Goal: Task Accomplishment & Management: Complete application form

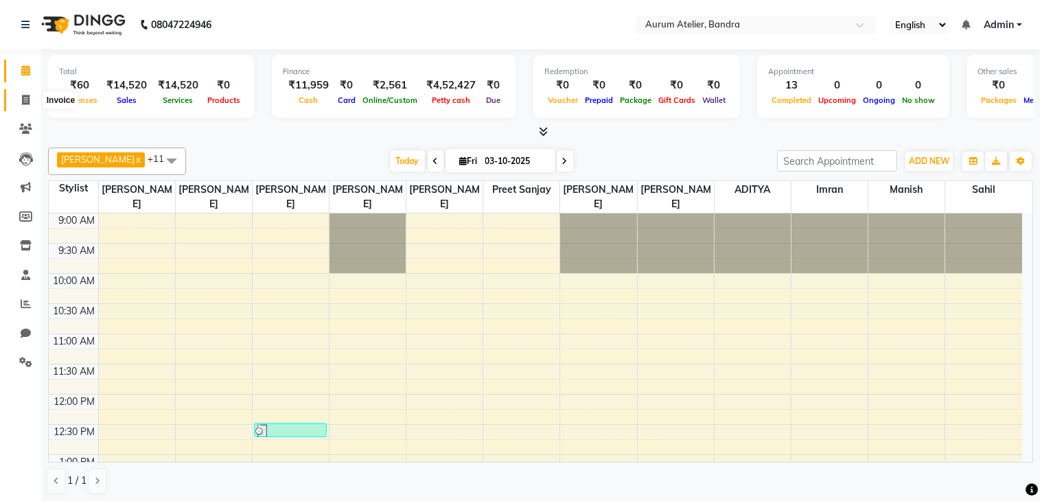
click at [28, 98] on icon at bounding box center [26, 100] width 8 height 10
select select "7410"
select select "service"
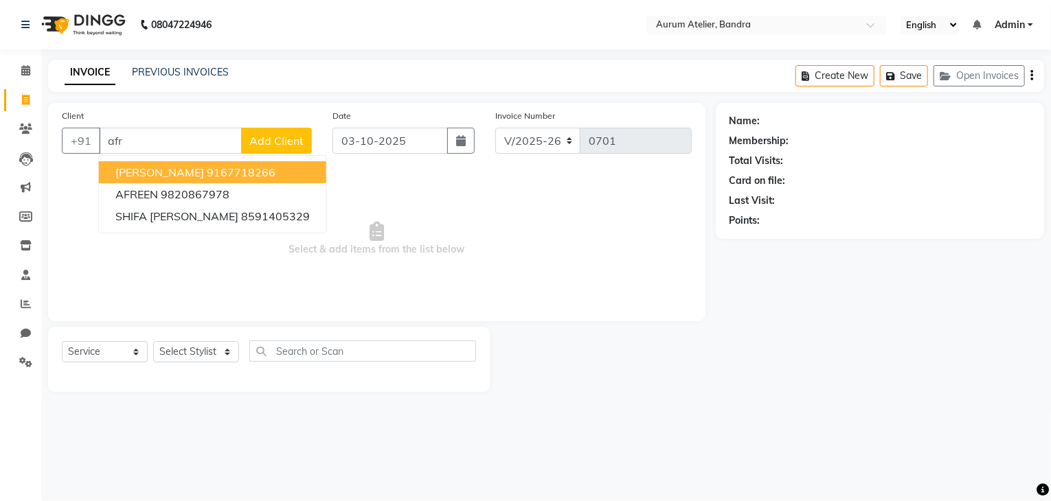
click at [202, 179] on button "[PERSON_NAME] 9167718266" at bounding box center [212, 172] width 227 height 22
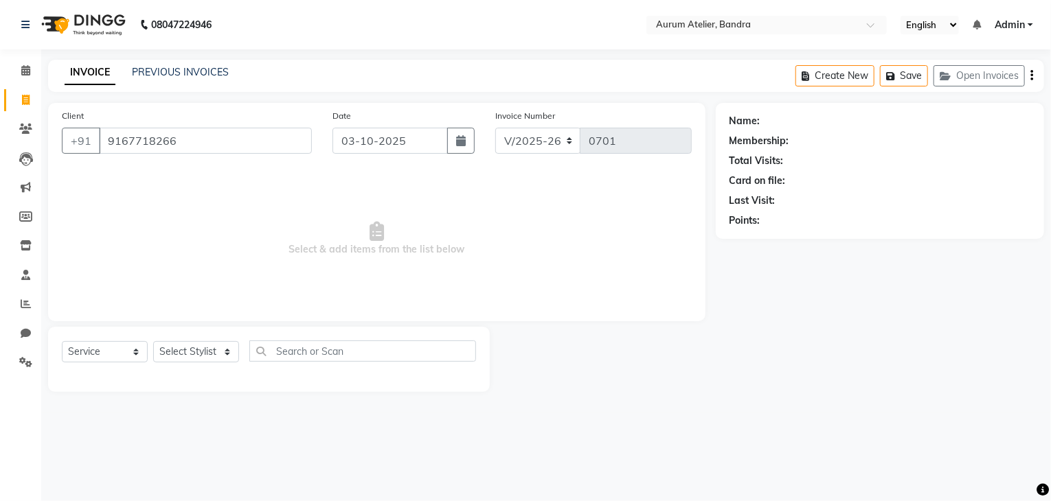
type input "9167718266"
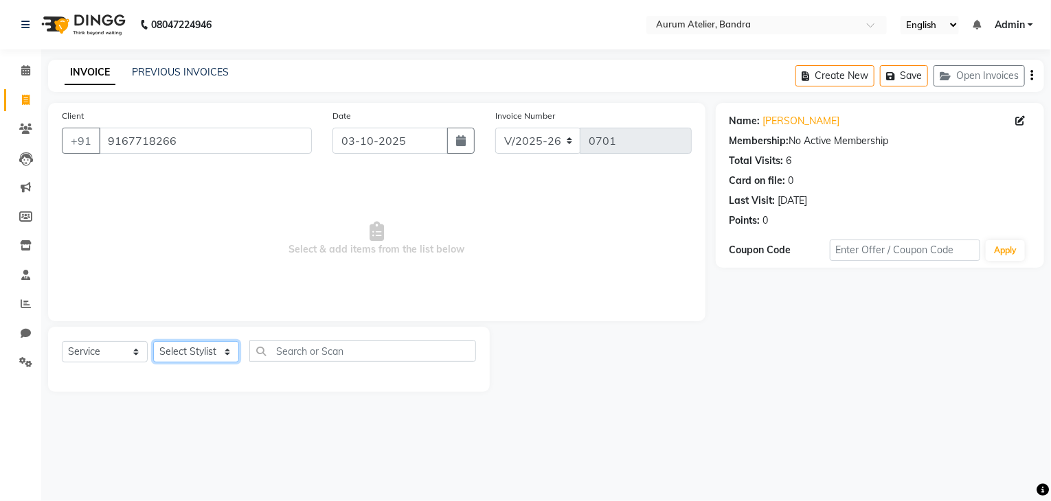
click at [182, 354] on select "Select Stylist ADITYA [PERSON_NAME] chariya [PERSON_NAME] [PERSON_NAME] [PERSON…" at bounding box center [196, 351] width 86 height 21
select select "66084"
click at [153, 342] on select "Select Stylist ADITYA [PERSON_NAME] chariya [PERSON_NAME] [PERSON_NAME] [PERSON…" at bounding box center [196, 351] width 86 height 21
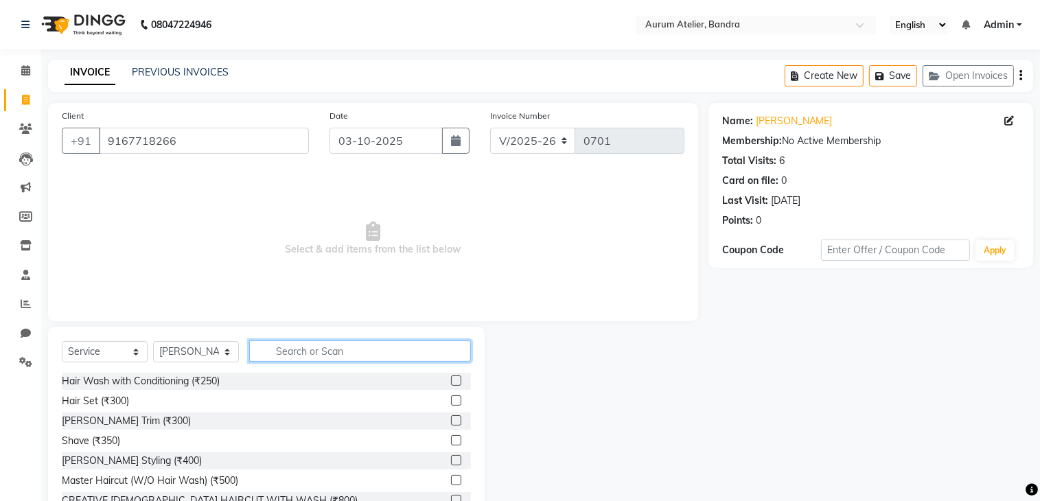
click at [339, 346] on input "text" at bounding box center [360, 351] width 222 height 21
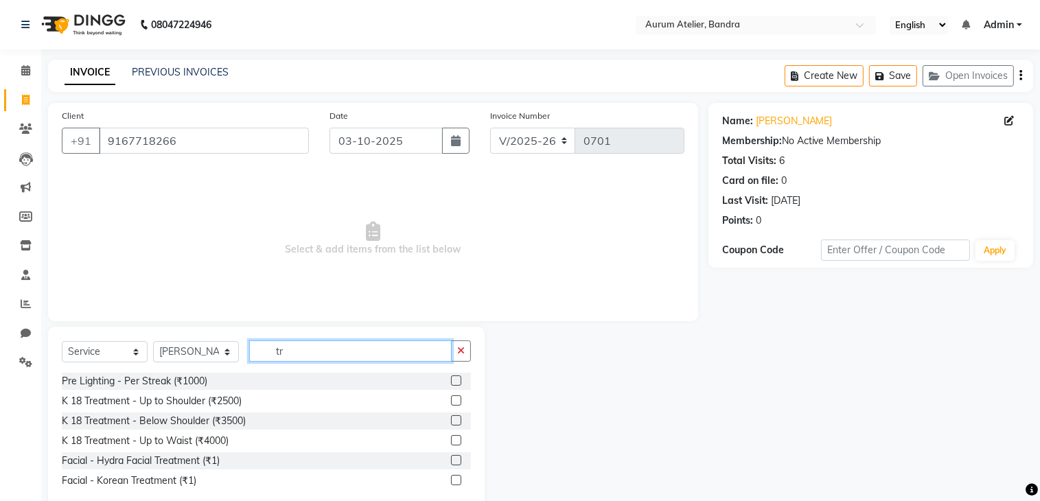
type input "t"
type input "thr"
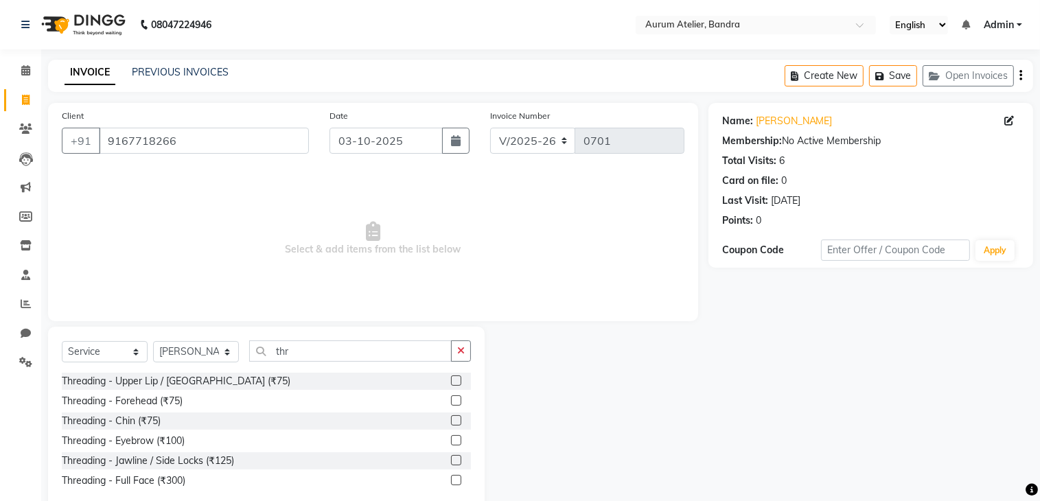
click at [460, 444] on label at bounding box center [456, 440] width 10 height 10
click at [460, 444] on input "checkbox" at bounding box center [455, 441] width 9 height 9
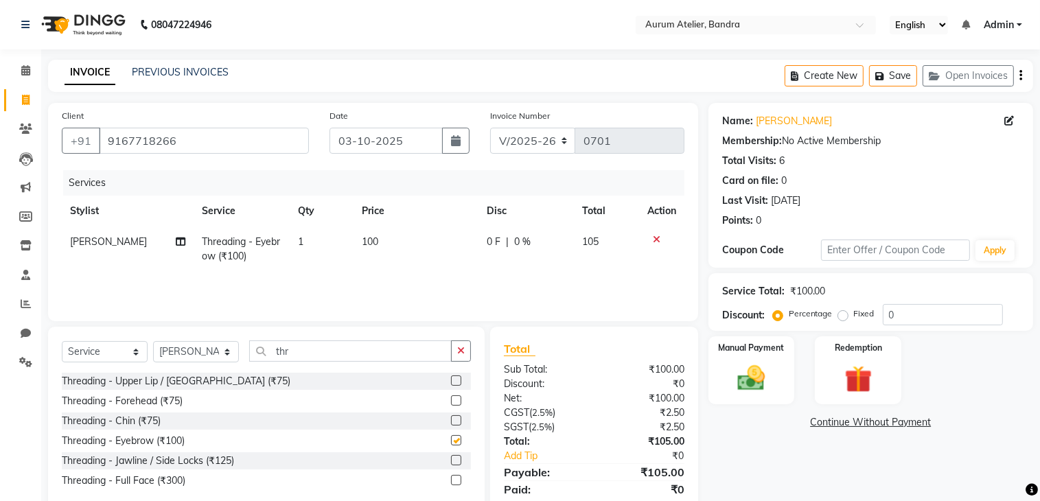
checkbox input "false"
click at [327, 355] on input "thr" at bounding box center [350, 351] width 203 height 21
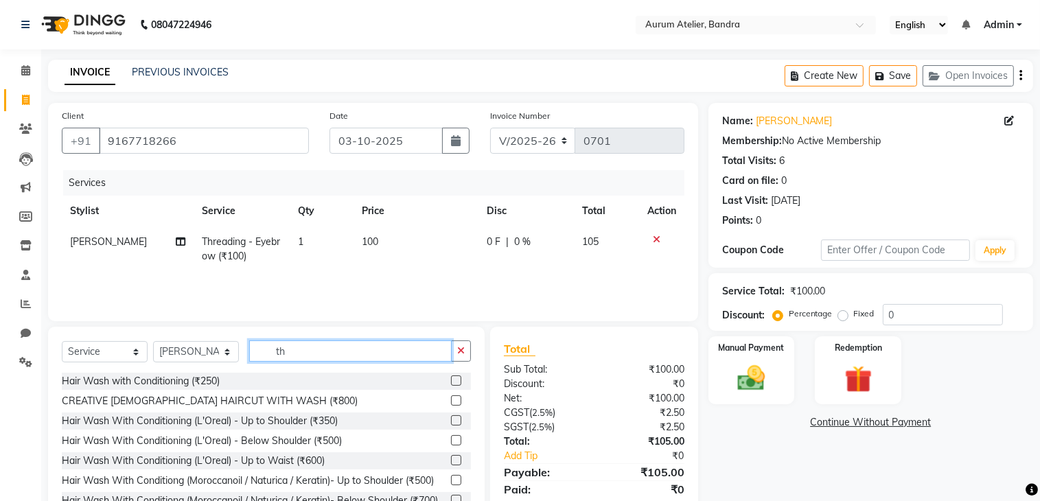
type input "t"
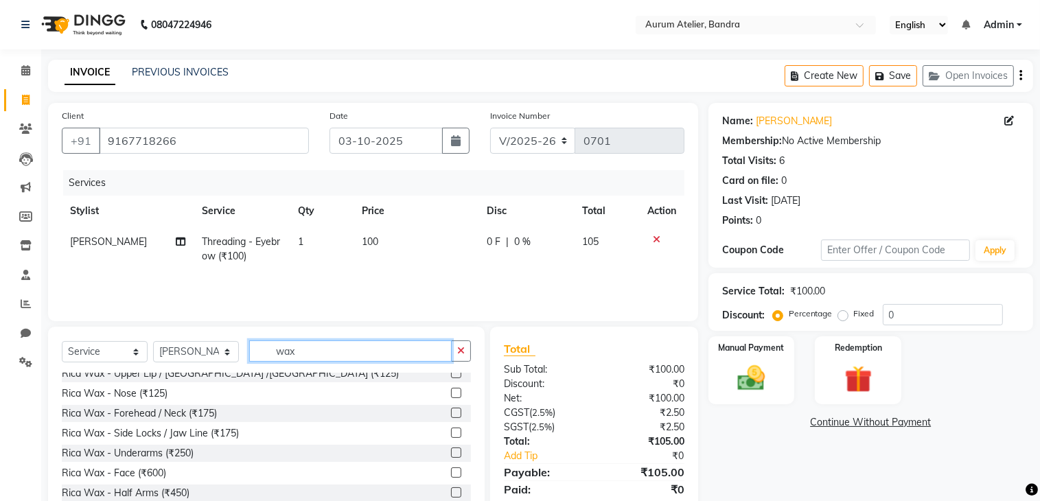
scroll to position [549, 0]
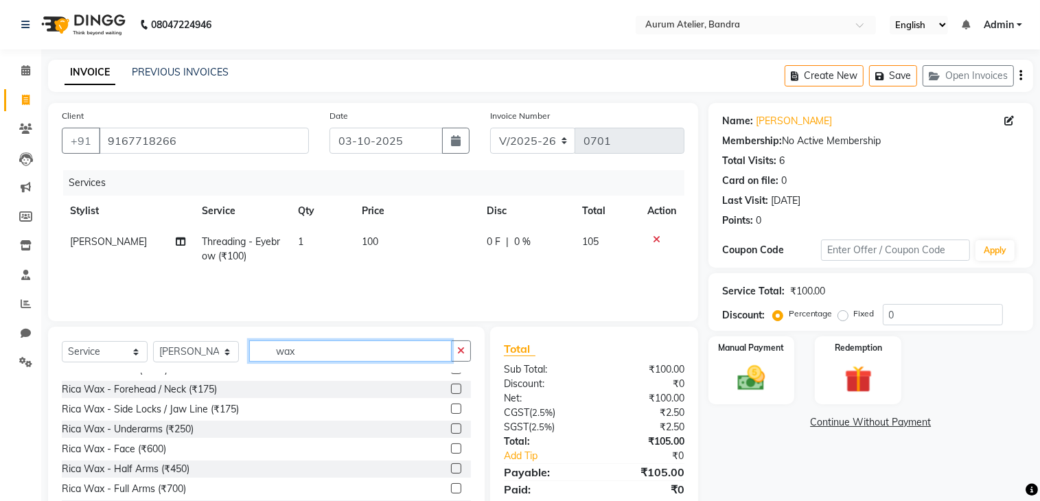
type input "wax"
click at [451, 451] on label at bounding box center [456, 449] width 10 height 10
click at [451, 451] on input "checkbox" at bounding box center [455, 449] width 9 height 9
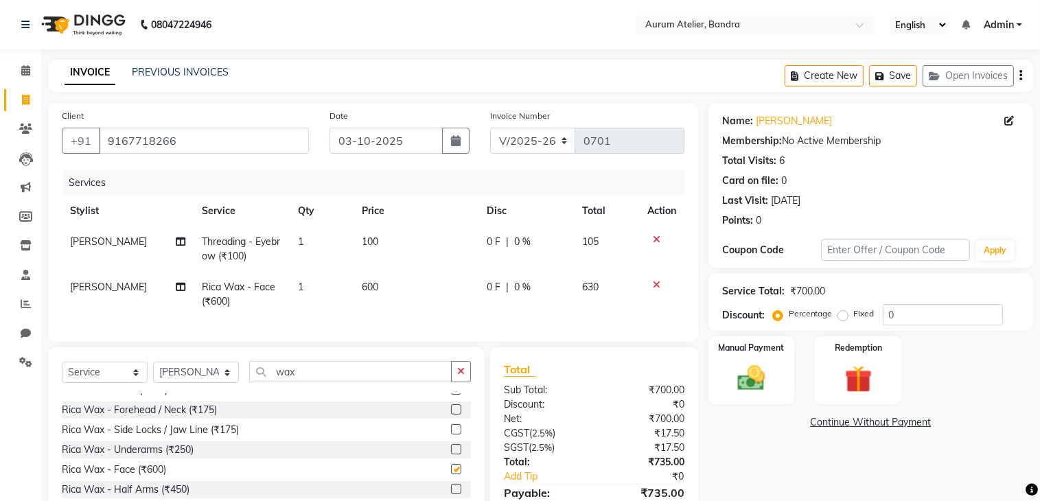
checkbox input "false"
click at [197, 383] on select "Select Stylist ADITYA [PERSON_NAME] chariya [PERSON_NAME] [PERSON_NAME] [PERSON…" at bounding box center [196, 372] width 86 height 21
select select "66081"
click at [153, 374] on select "Select Stylist ADITYA [PERSON_NAME] chariya [PERSON_NAME] [PERSON_NAME] [PERSON…" at bounding box center [196, 372] width 86 height 21
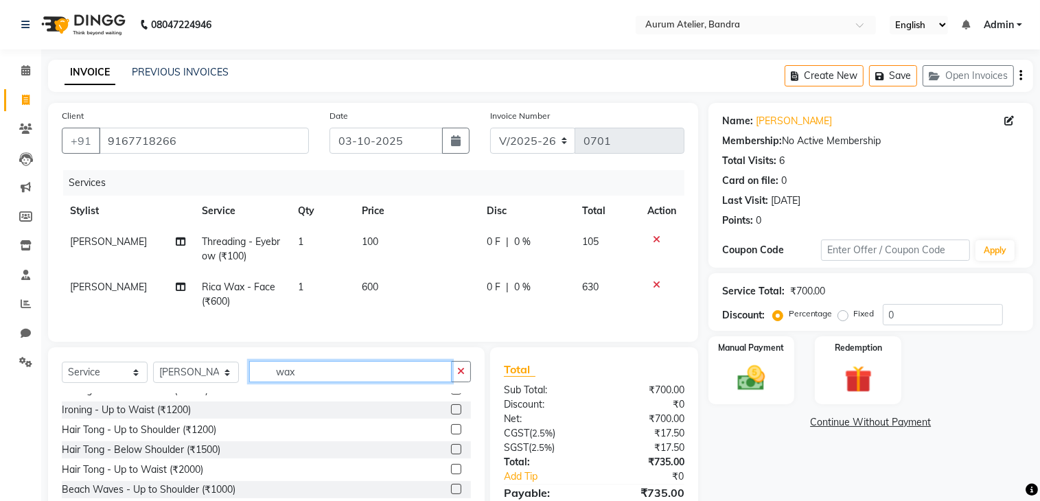
click at [349, 383] on input "wax" at bounding box center [350, 371] width 203 height 21
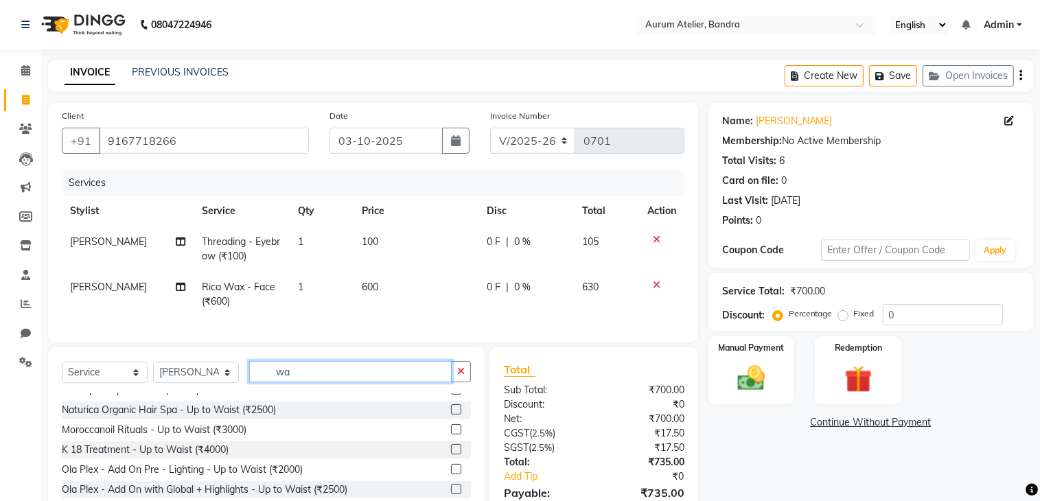
type input "w"
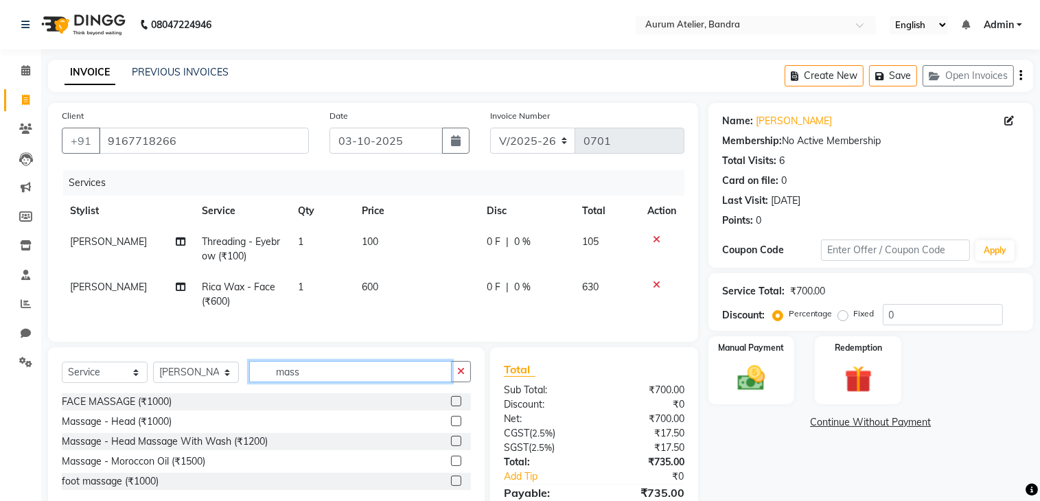
scroll to position [69, 0]
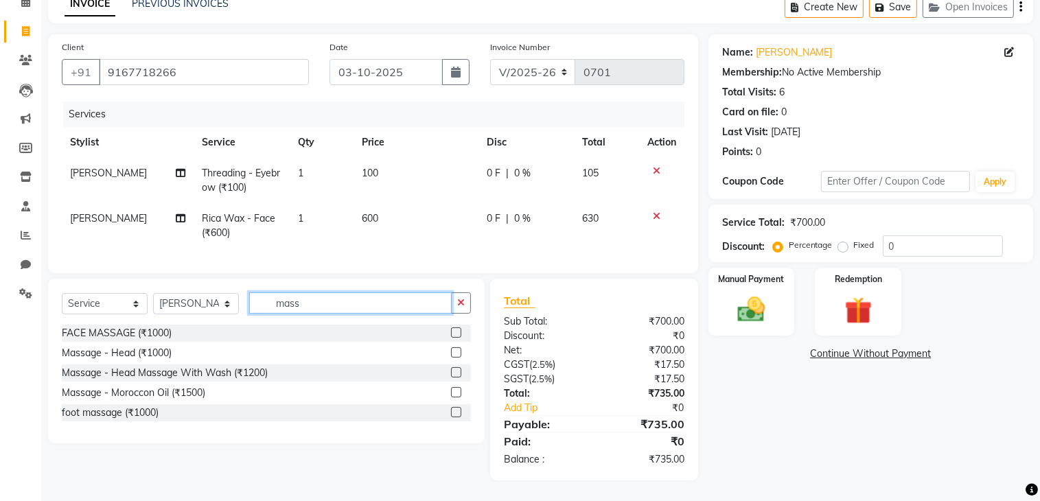
type input "mass"
click at [457, 378] on label at bounding box center [456, 372] width 10 height 10
click at [457, 378] on input "checkbox" at bounding box center [455, 373] width 9 height 9
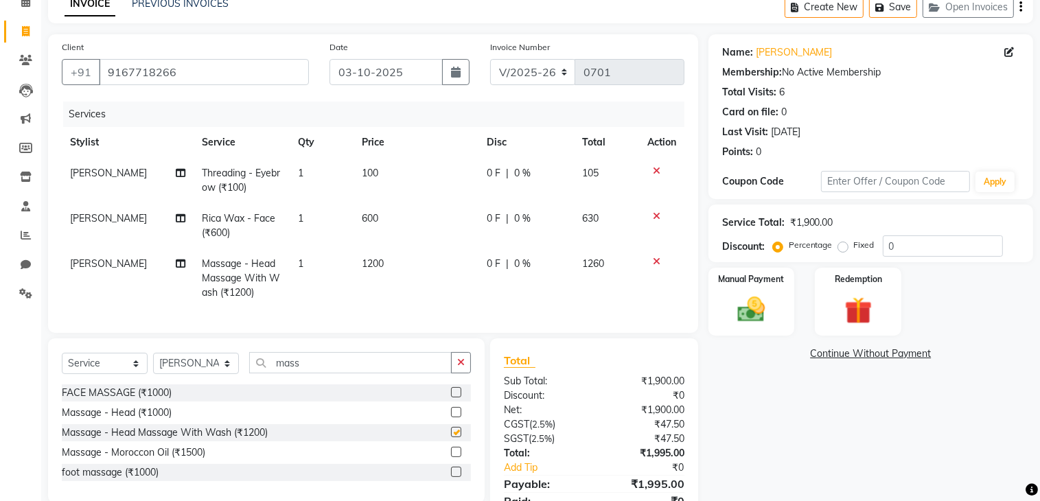
checkbox input "false"
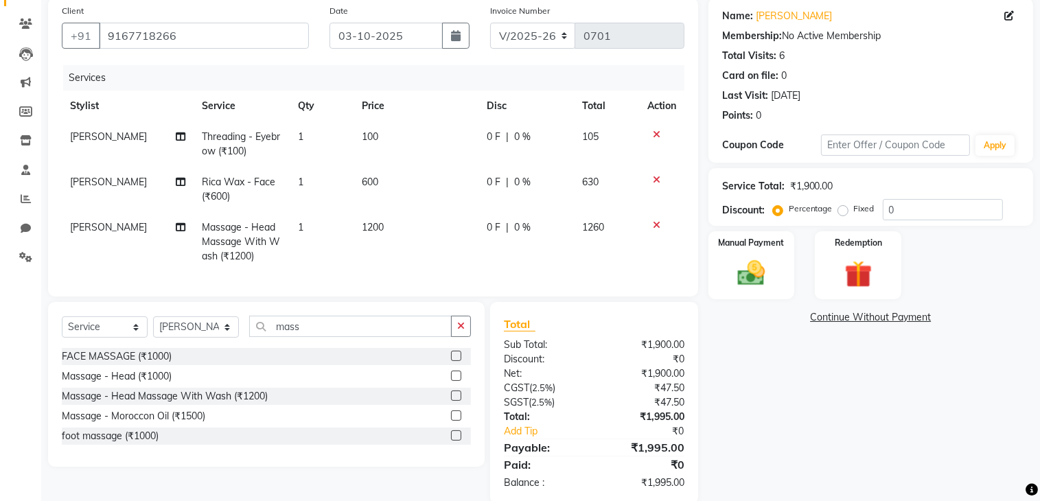
scroll to position [139, 0]
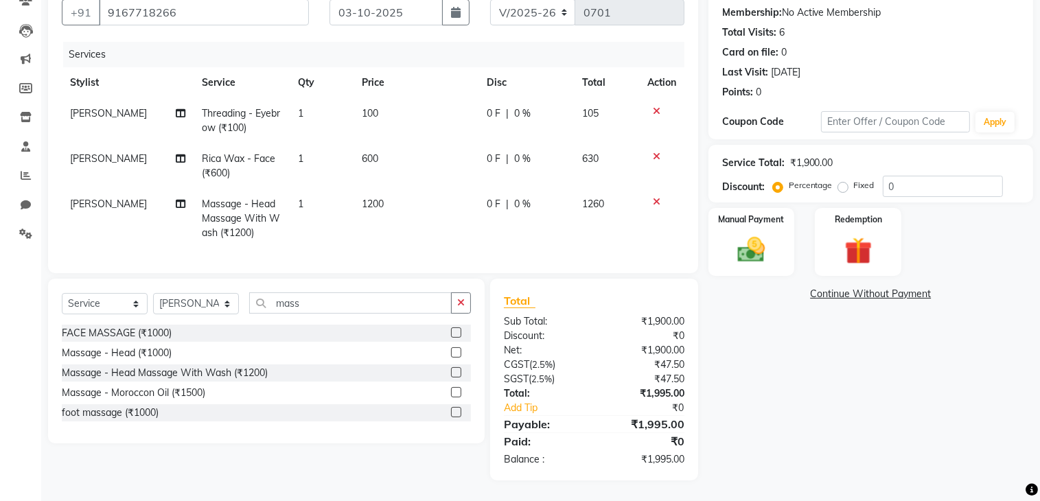
click at [525, 200] on span "0 %" at bounding box center [522, 204] width 16 height 14
select select "66081"
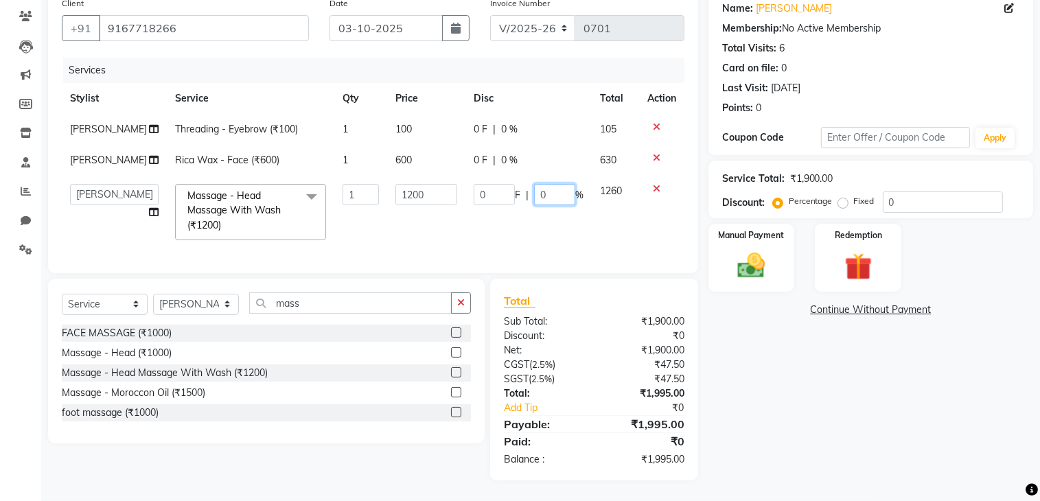
click at [560, 185] on td "0 F | 0 %" at bounding box center [529, 212] width 126 height 73
click at [831, 362] on div "Name: [PERSON_NAME] Membership: No Active Membership Total Visits: 6 Card on fi…" at bounding box center [876, 235] width 335 height 490
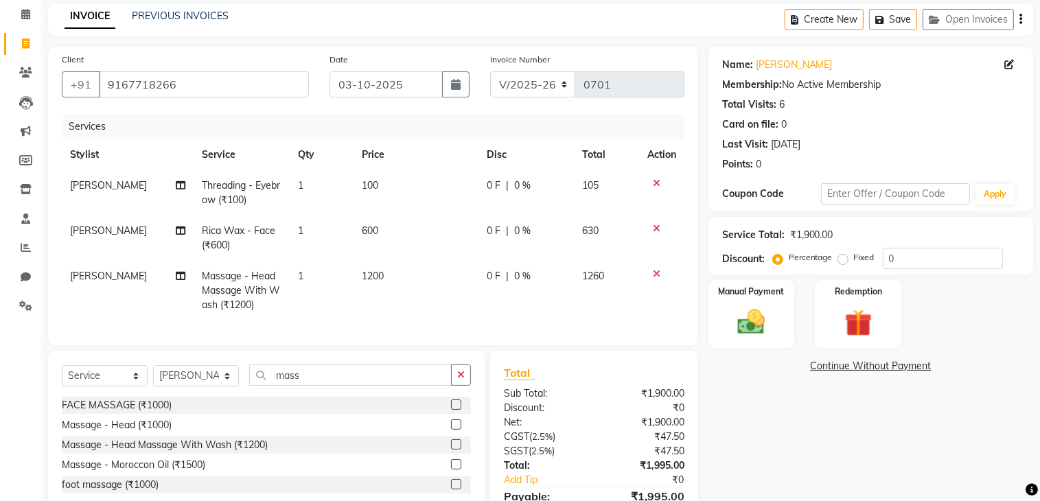
scroll to position [1, 0]
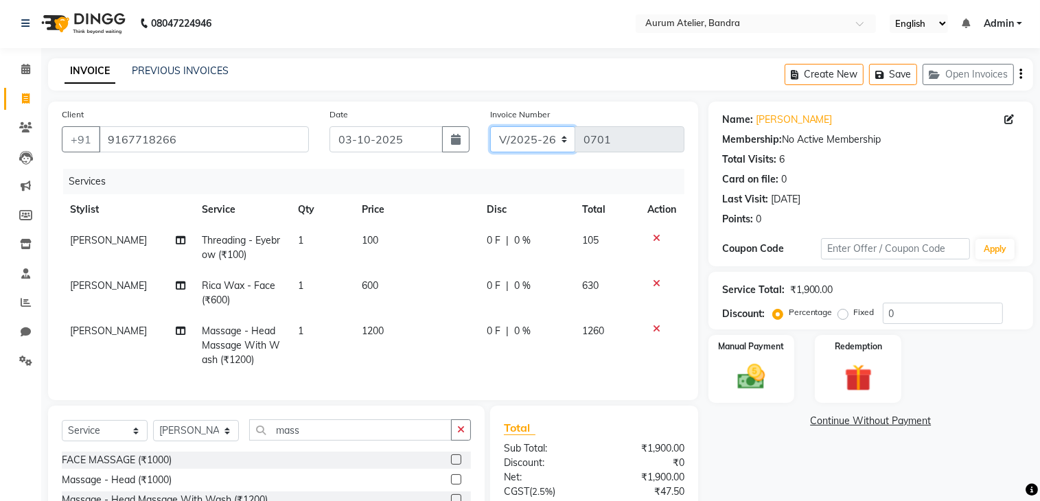
click at [548, 139] on select "C/2025-26 V/2025 V/2025-26" at bounding box center [533, 139] width 86 height 26
select select "7590"
click at [490, 126] on select "C/2025-26 V/2025 V/2025-26" at bounding box center [533, 139] width 86 height 26
type input "1545"
click at [1022, 75] on icon "button" at bounding box center [1021, 74] width 3 height 1
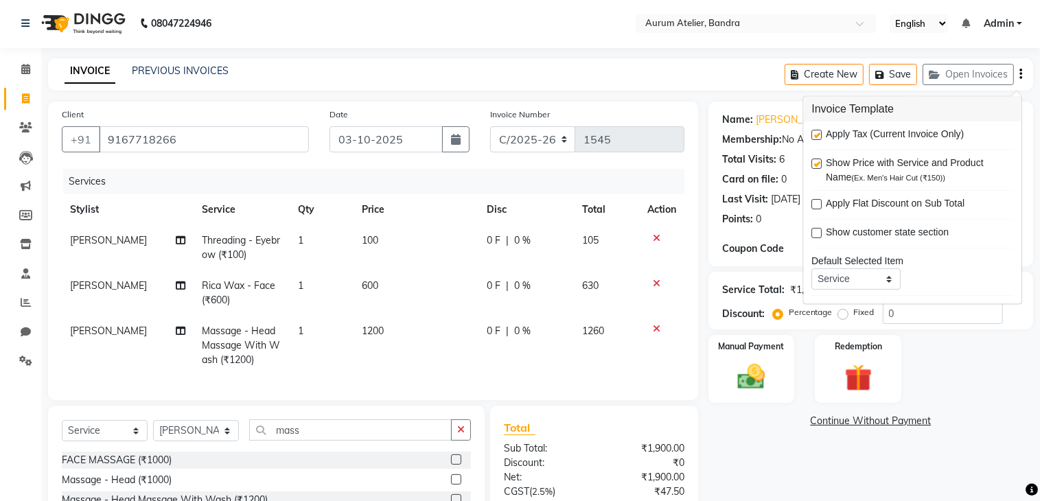
click at [819, 132] on label at bounding box center [817, 135] width 10 height 10
click at [819, 132] on input "checkbox" at bounding box center [816, 135] width 9 height 9
checkbox input "false"
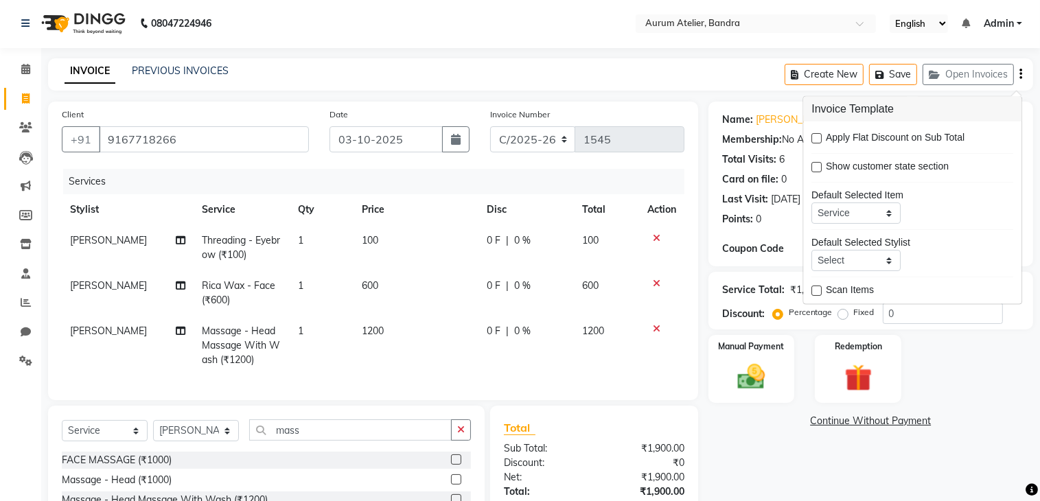
scroll to position [110, 0]
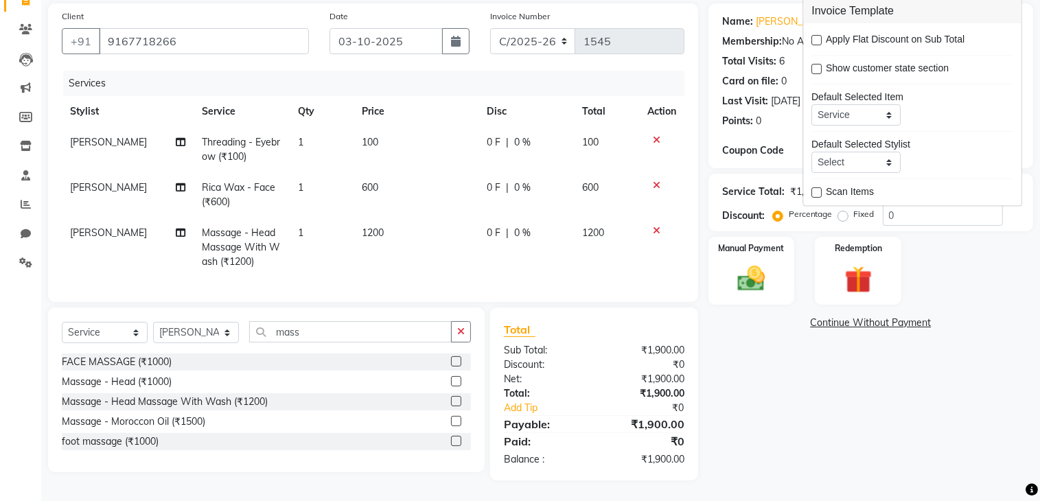
click at [654, 181] on icon at bounding box center [657, 186] width 8 height 10
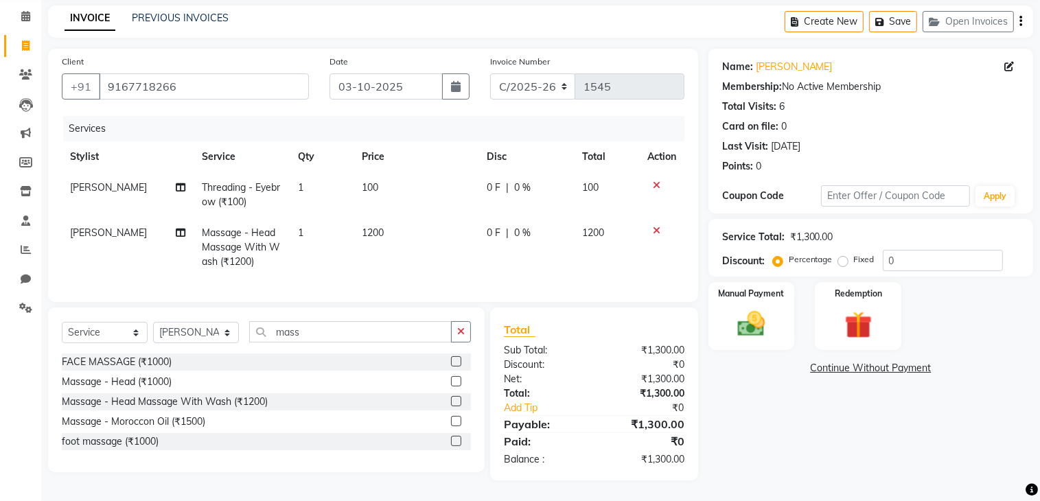
scroll to position [65, 0]
click at [185, 334] on select "Select Stylist ADITYA [PERSON_NAME] chariya [PERSON_NAME] [PERSON_NAME] [PERSON…" at bounding box center [196, 332] width 86 height 21
select select "66084"
click at [153, 323] on select "Select Stylist ADITYA [PERSON_NAME] chariya [PERSON_NAME] [PERSON_NAME] [PERSON…" at bounding box center [196, 332] width 86 height 21
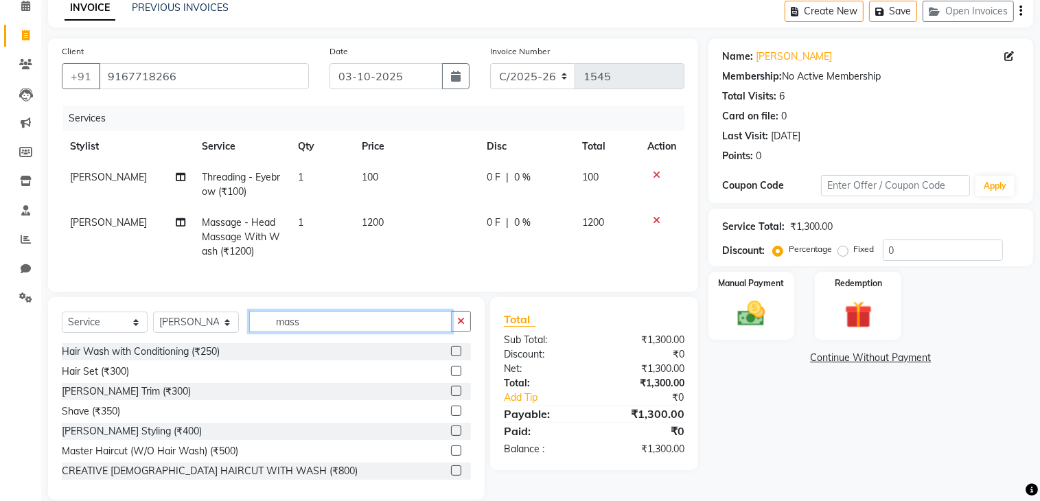
click at [342, 332] on input "mass" at bounding box center [350, 321] width 203 height 21
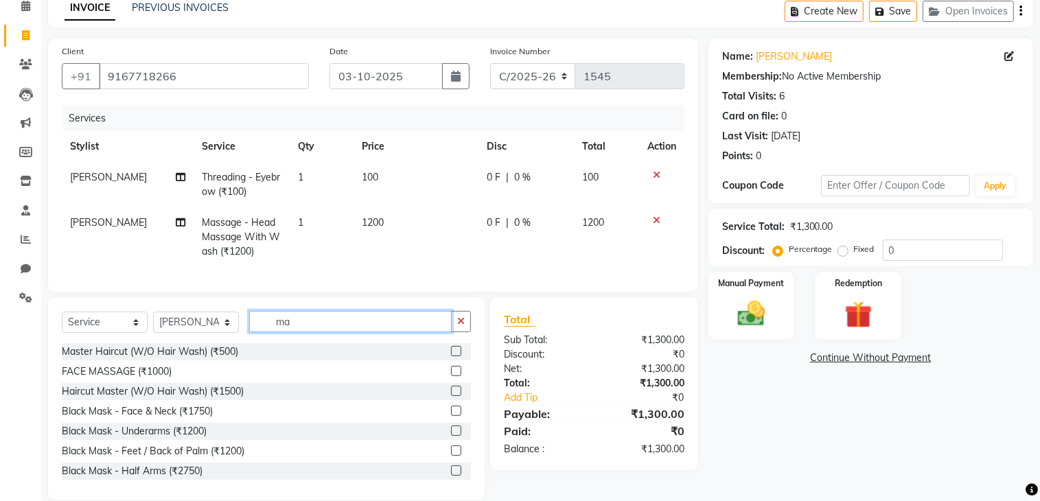
type input "m"
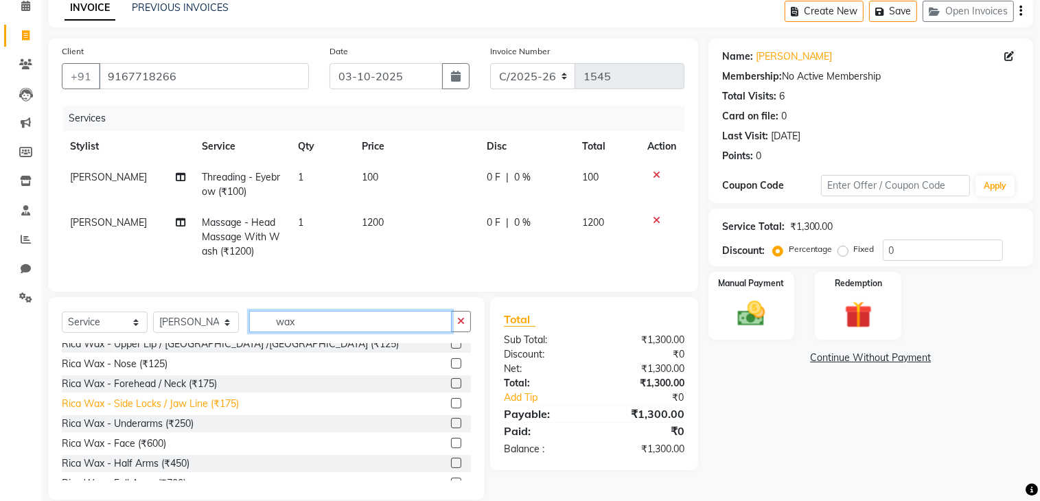
scroll to position [549, 0]
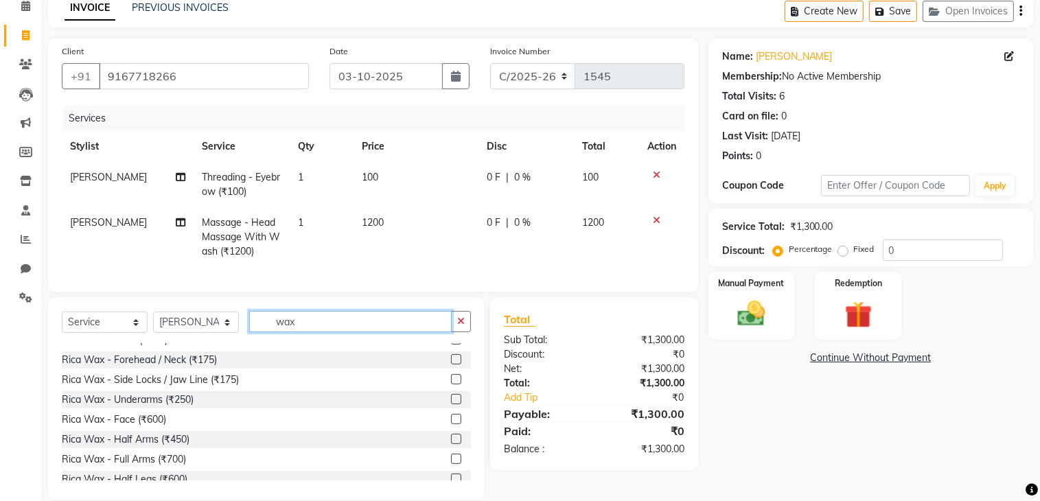
type input "wax"
click at [451, 405] on label at bounding box center [456, 399] width 10 height 10
click at [451, 405] on input "checkbox" at bounding box center [455, 400] width 9 height 9
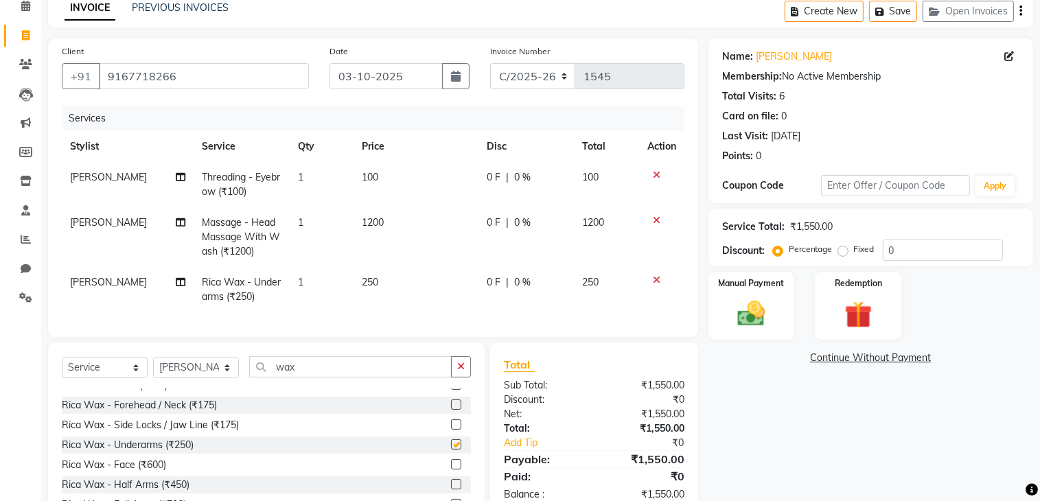
checkbox input "false"
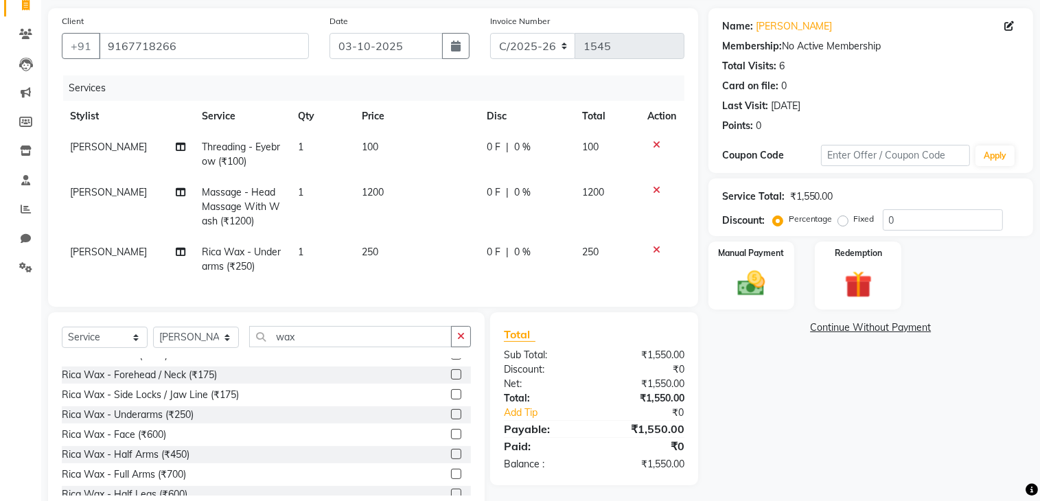
scroll to position [140, 0]
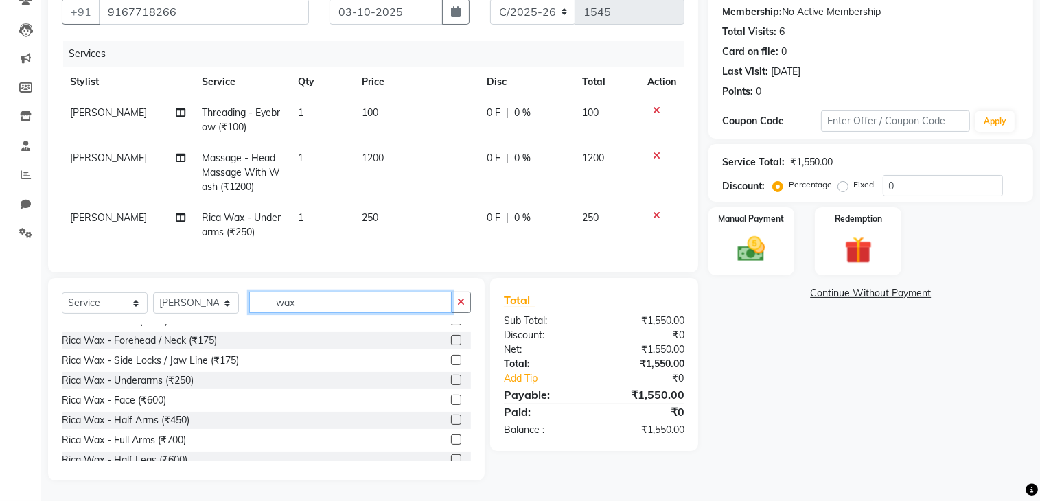
click at [341, 307] on input "wax" at bounding box center [350, 302] width 203 height 21
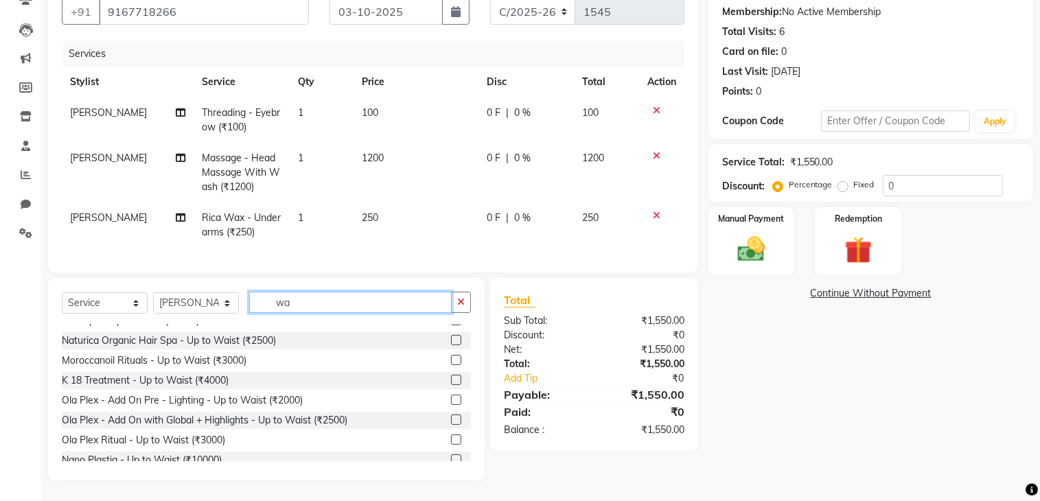
type input "w"
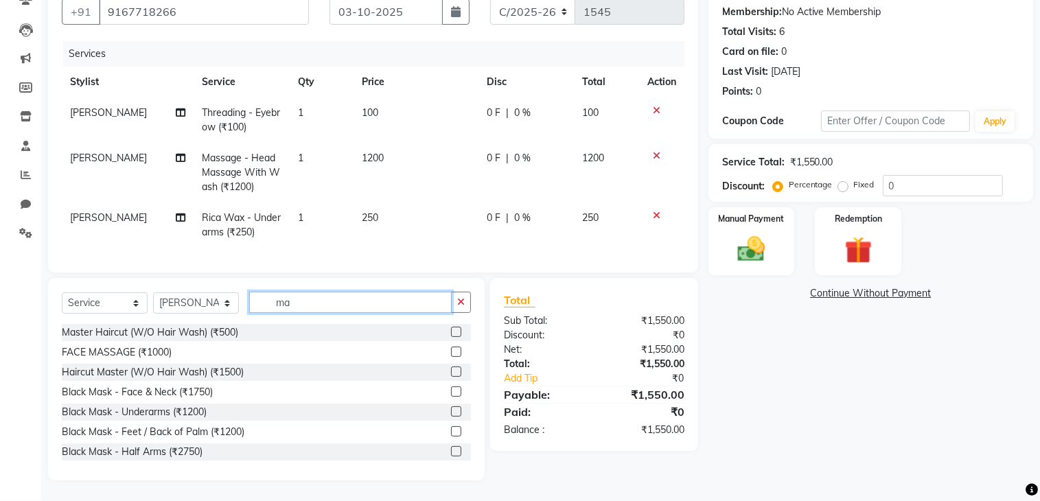
type input "m"
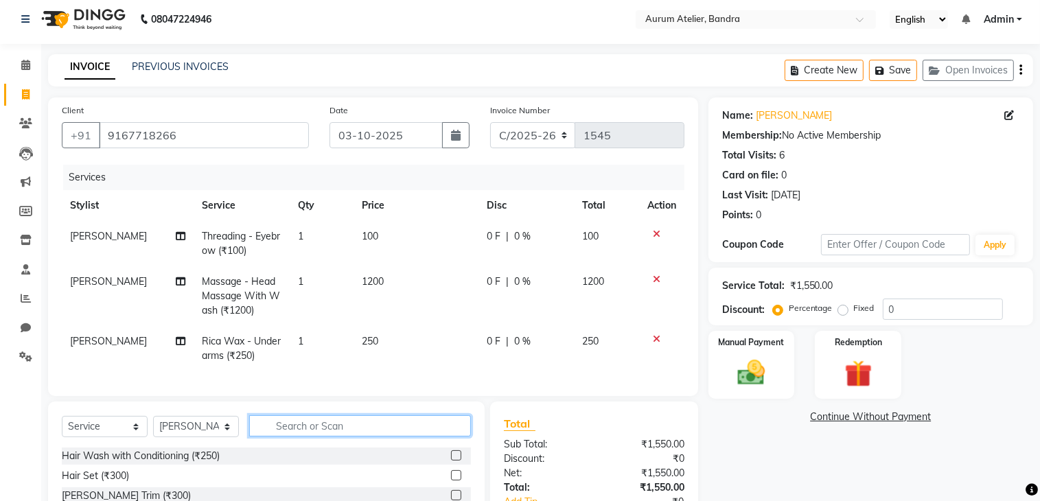
scroll to position [0, 0]
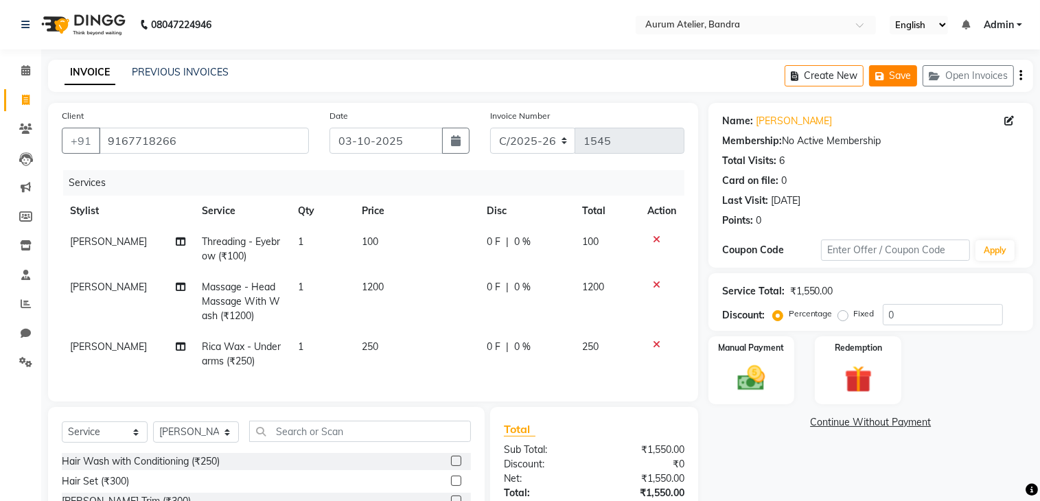
click at [896, 74] on button "Save" at bounding box center [893, 75] width 48 height 21
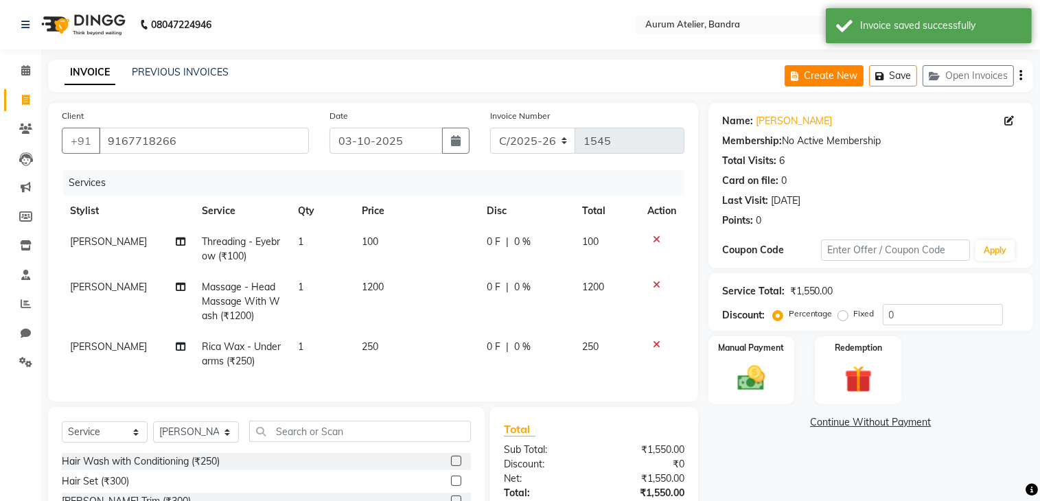
click at [840, 73] on button "Create New" at bounding box center [824, 75] width 79 height 21
select select "service"
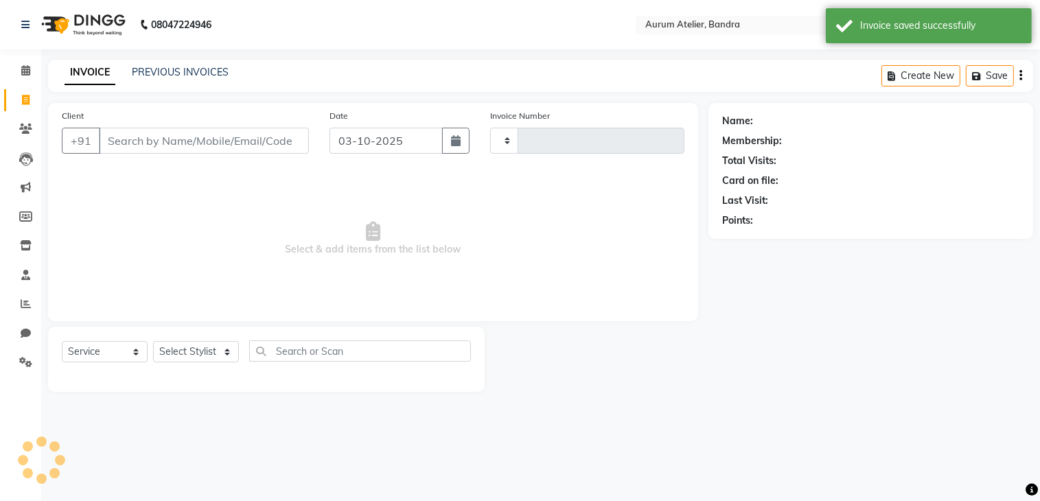
type input "0701"
select select "7410"
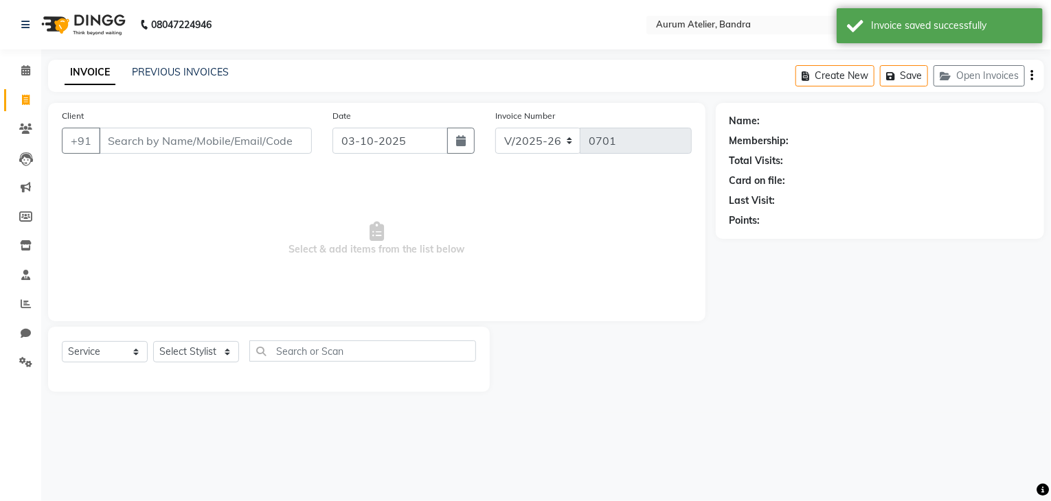
click at [155, 144] on input "Client" at bounding box center [205, 141] width 213 height 26
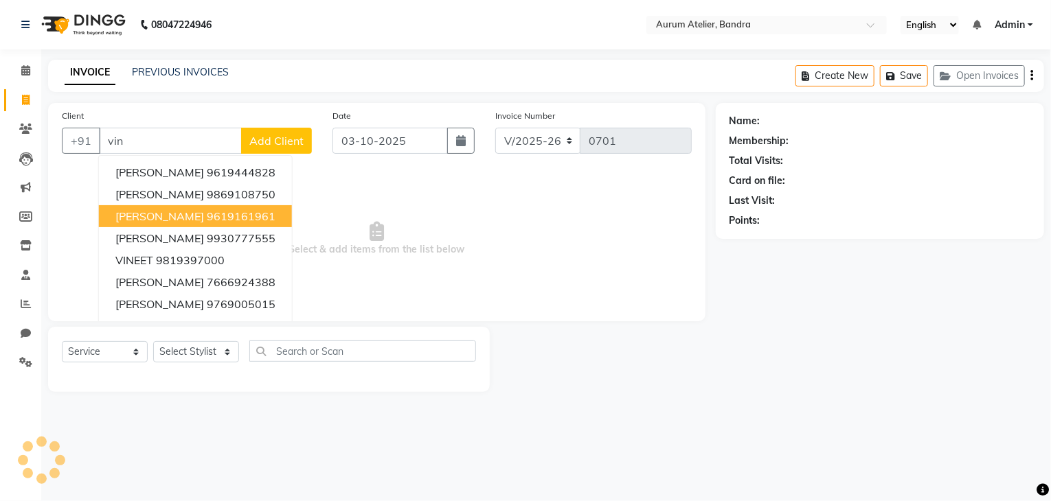
click at [157, 216] on span "[PERSON_NAME]" at bounding box center [159, 216] width 89 height 14
type input "9619161961"
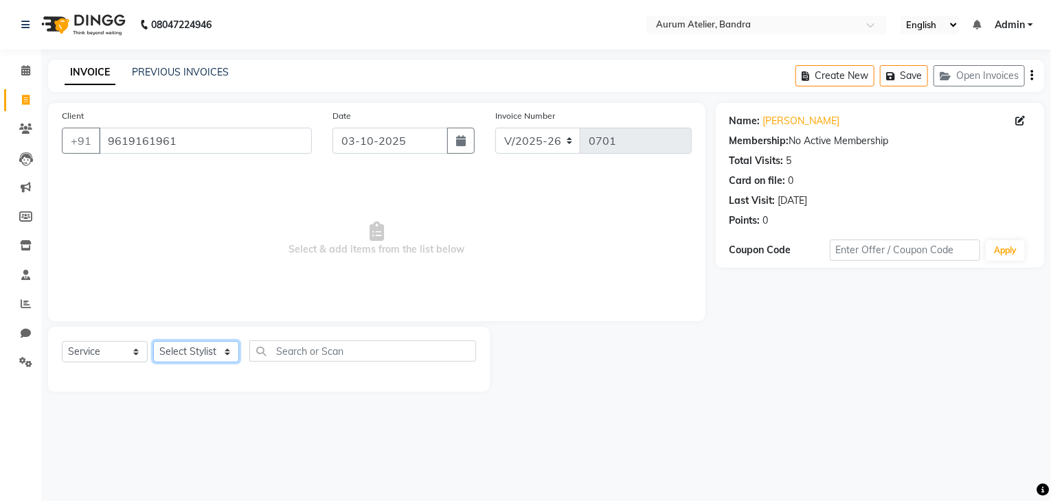
click at [180, 352] on select "Select Stylist ADITYA [PERSON_NAME] chariya [PERSON_NAME] [PERSON_NAME] [PERSON…" at bounding box center [196, 351] width 86 height 21
select select "73211"
click at [153, 342] on select "Select Stylist ADITYA [PERSON_NAME] chariya [PERSON_NAME] [PERSON_NAME] [PERSON…" at bounding box center [196, 351] width 86 height 21
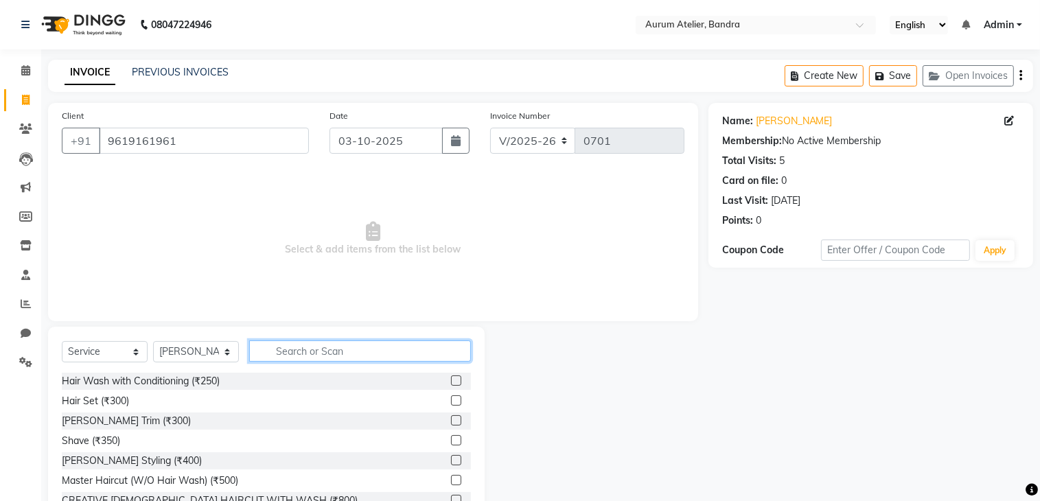
click at [316, 357] on input "text" at bounding box center [360, 351] width 222 height 21
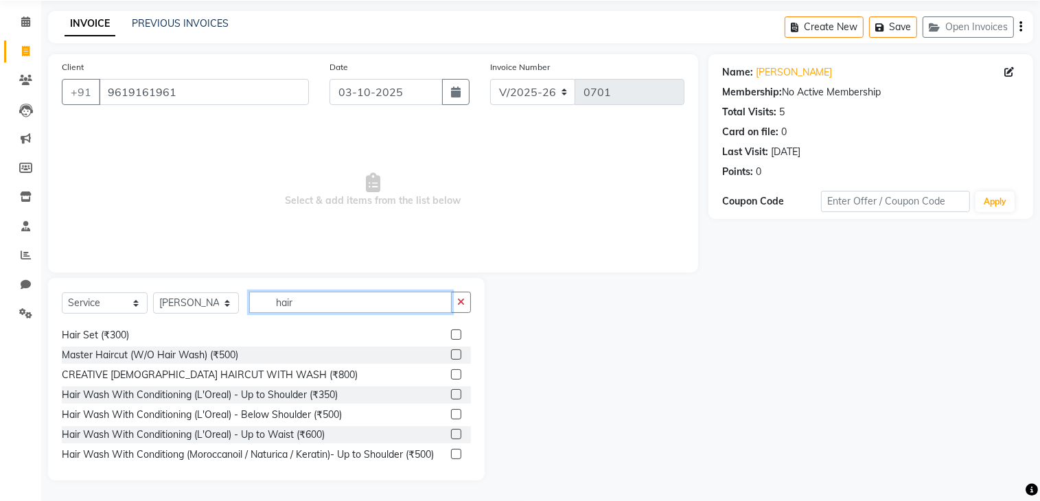
scroll to position [69, 0]
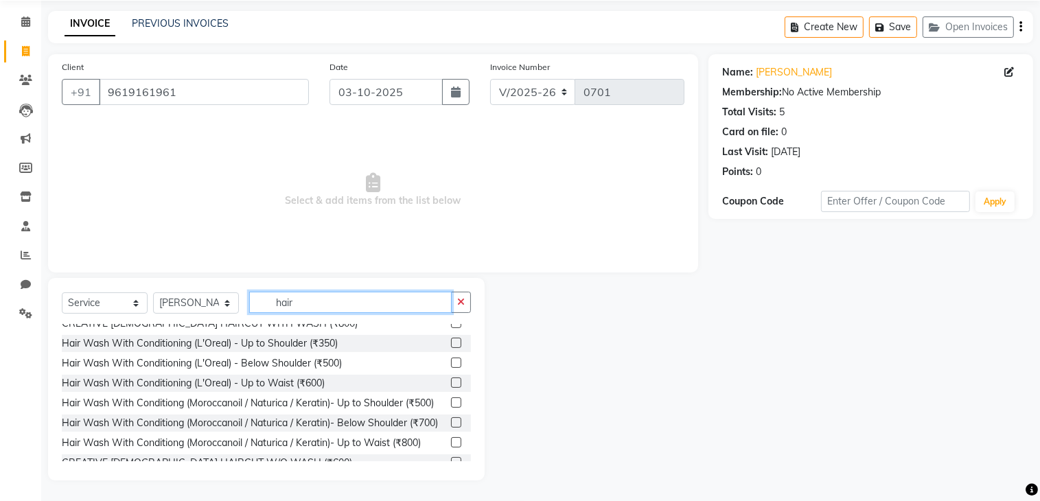
type input "hair"
click at [451, 428] on label at bounding box center [456, 423] width 10 height 10
click at [451, 428] on input "checkbox" at bounding box center [455, 423] width 9 height 9
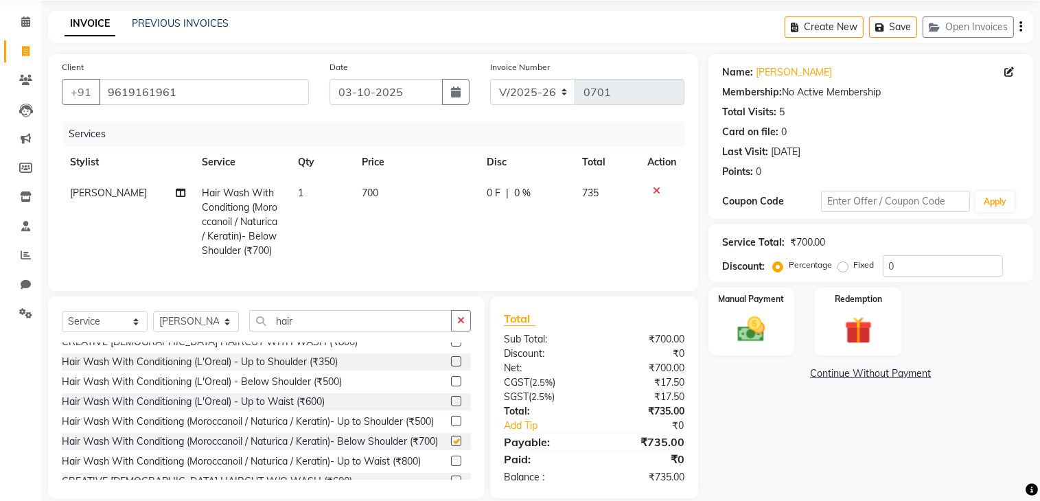
checkbox input "false"
click at [387, 187] on td "700" at bounding box center [416, 222] width 125 height 89
select select "73211"
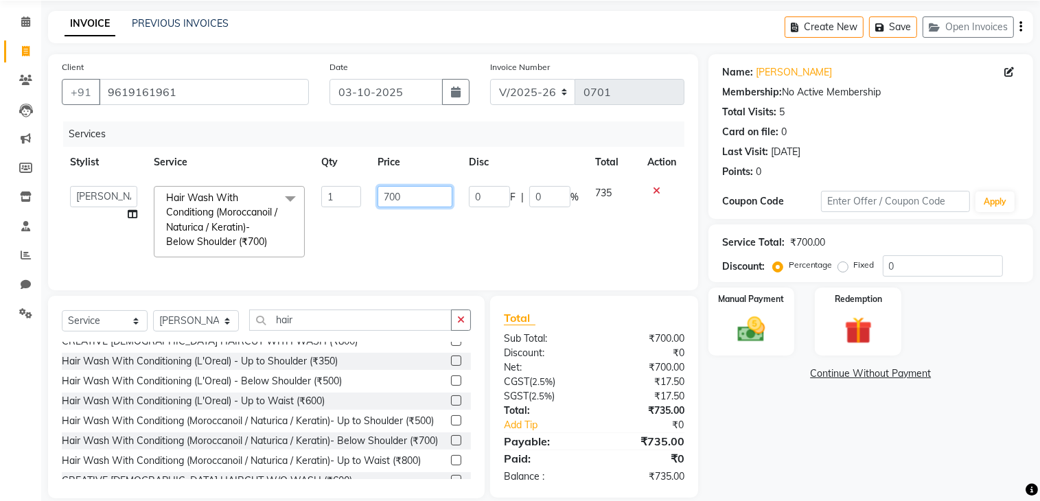
click at [419, 197] on input "700" at bounding box center [415, 196] width 75 height 21
type input "7"
type input "500"
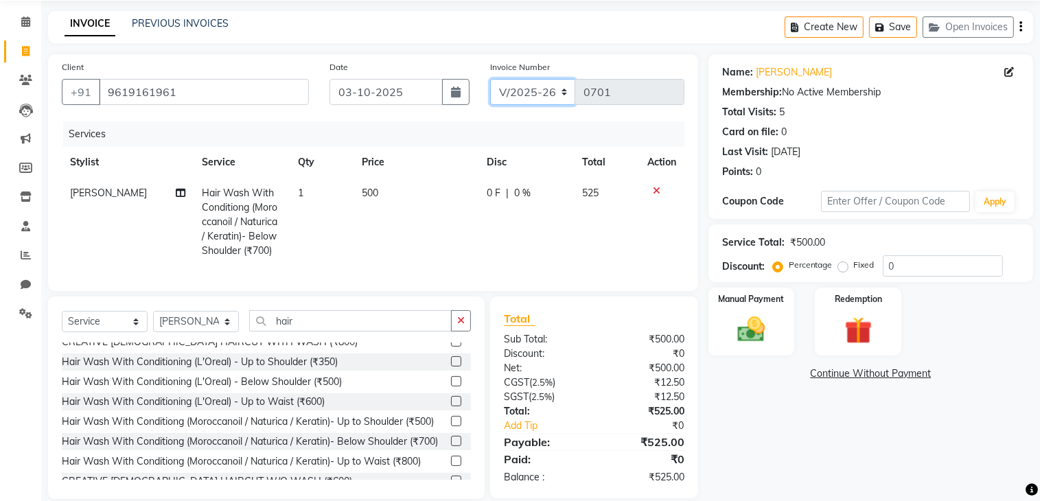
click at [519, 93] on select "C/2025-26 V/2025 V/2025-26" at bounding box center [533, 92] width 86 height 26
select select "7590"
click at [490, 79] on select "C/2025-26 V/2025 V/2025-26" at bounding box center [533, 92] width 86 height 26
type input "1545"
click at [1020, 27] on icon "button" at bounding box center [1021, 27] width 3 height 1
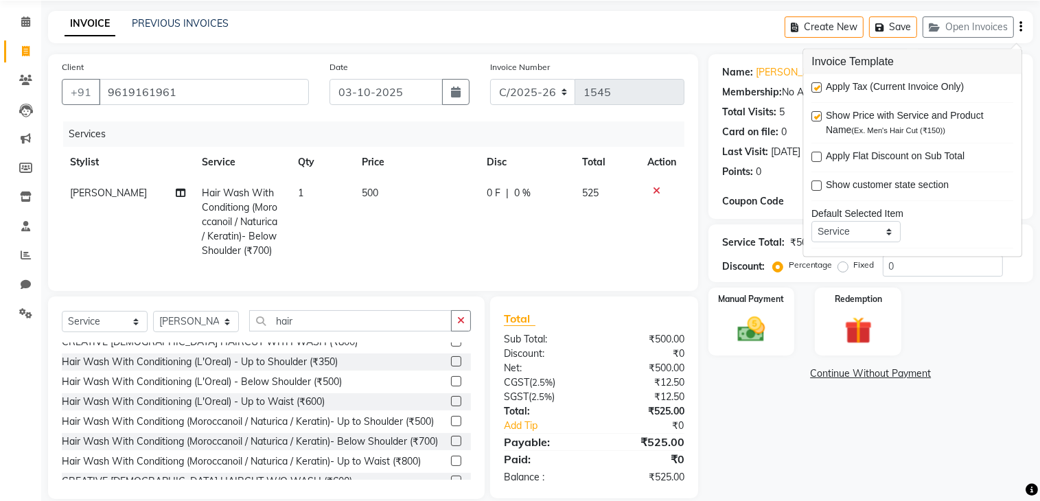
click at [817, 83] on label at bounding box center [817, 87] width 10 height 10
click at [817, 84] on input "checkbox" at bounding box center [816, 88] width 9 height 9
checkbox input "false"
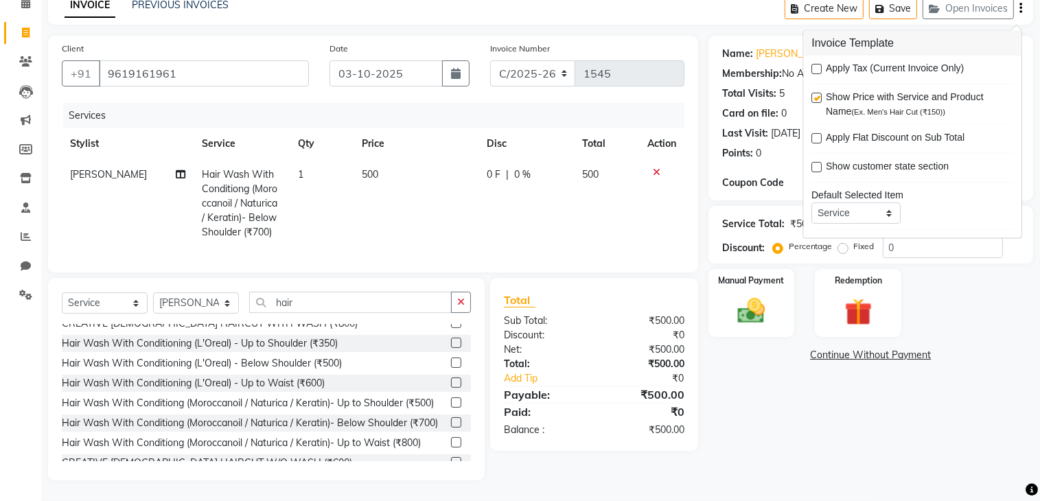
scroll to position [78, 0]
click at [742, 299] on img at bounding box center [752, 311] width 46 height 32
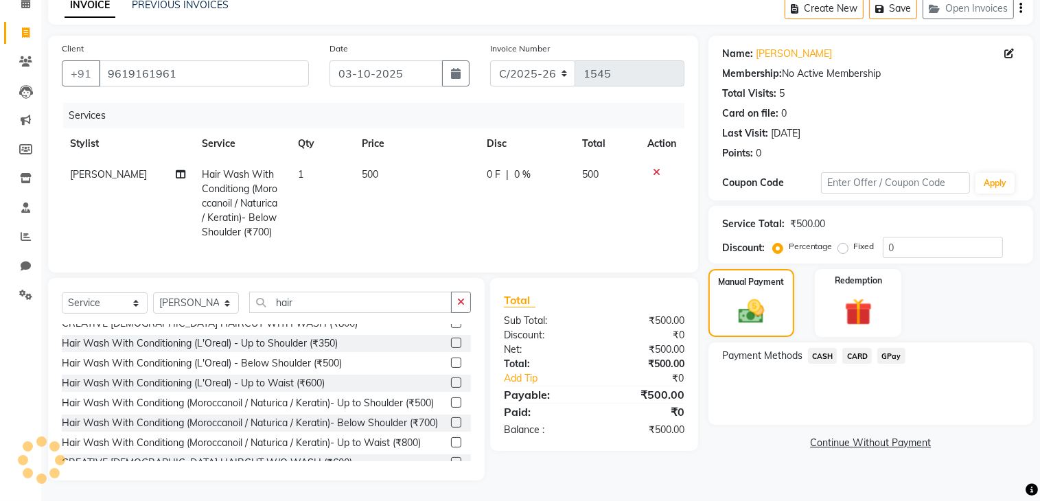
click at [820, 348] on span "CASH" at bounding box center [823, 356] width 30 height 16
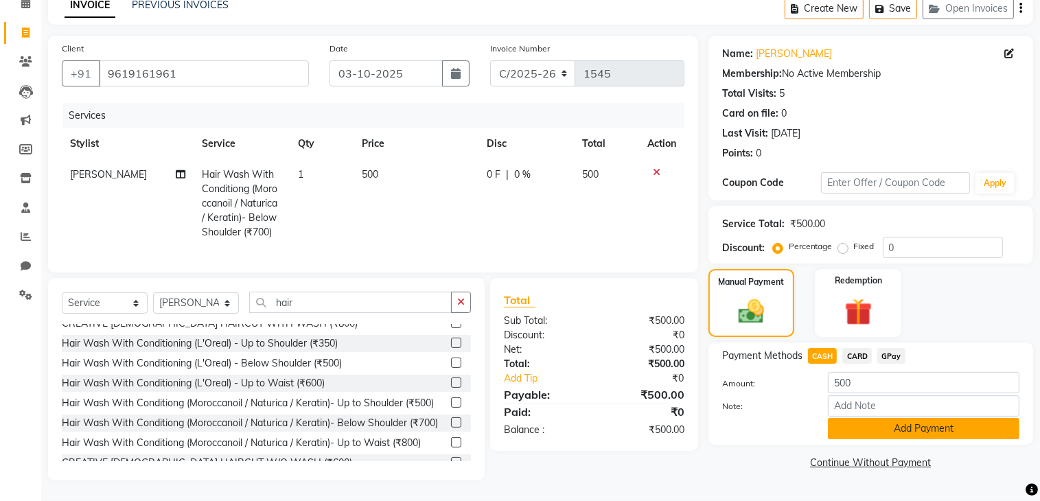
click at [857, 420] on button "Add Payment" at bounding box center [924, 428] width 192 height 21
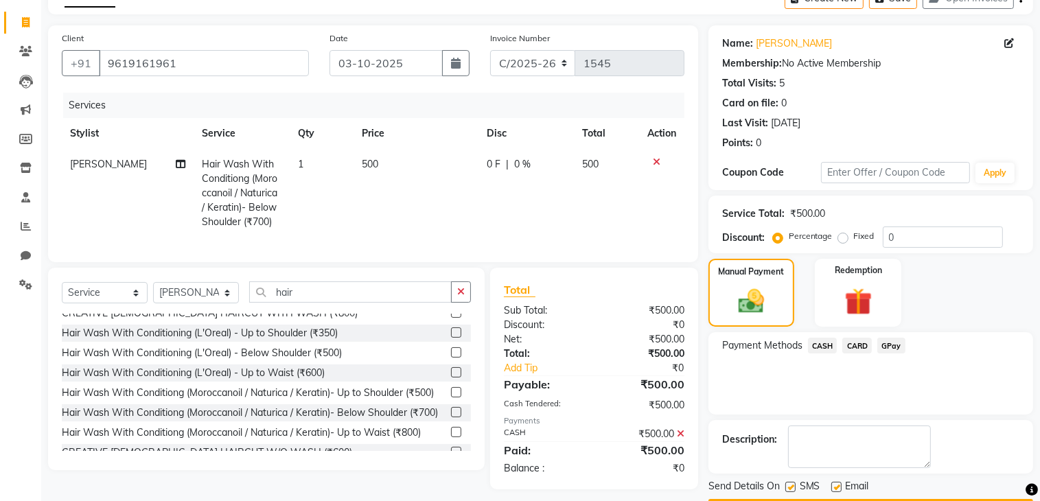
scroll to position [116, 0]
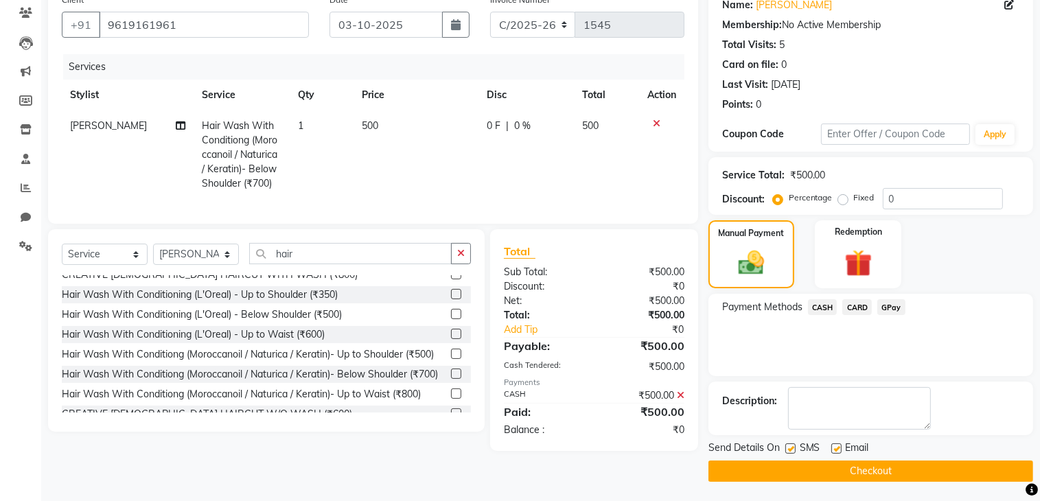
click at [854, 464] on button "Checkout" at bounding box center [871, 471] width 325 height 21
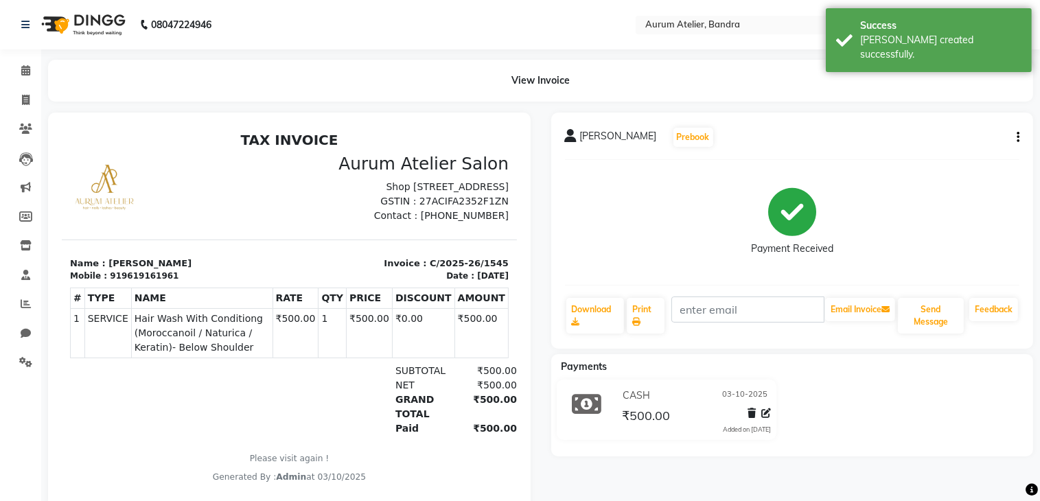
select select "service"
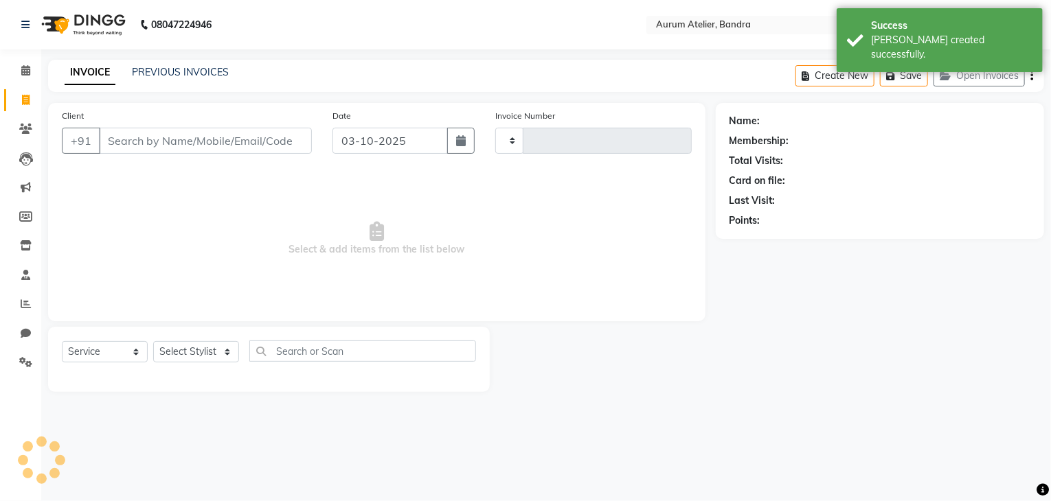
type input "0701"
select select "7410"
click at [967, 73] on button "Open Invoices" at bounding box center [978, 75] width 91 height 21
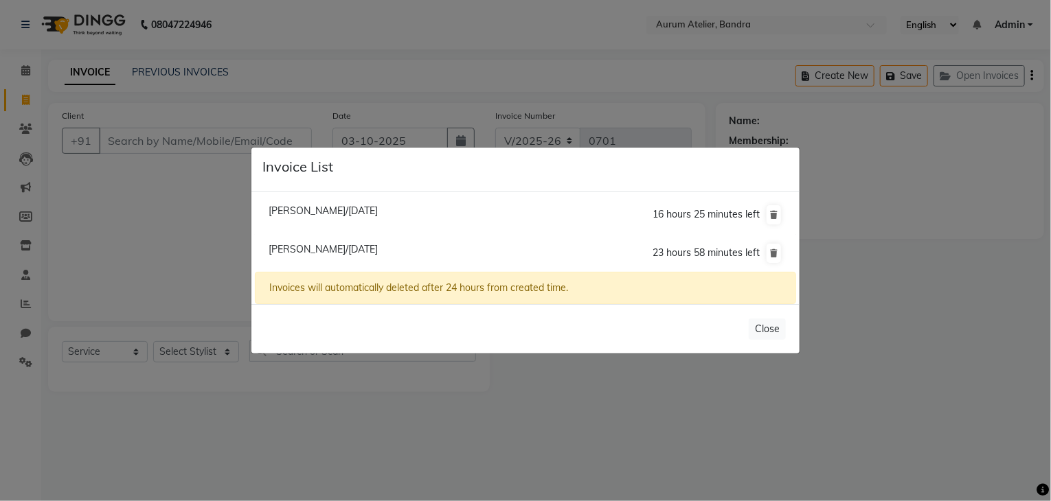
click at [892, 298] on ngb-modal-window "Invoice List [PERSON_NAME]/[DATE] 16 hours 25 minutes left [PERSON_NAME]/[DATE]…" at bounding box center [525, 250] width 1051 height 501
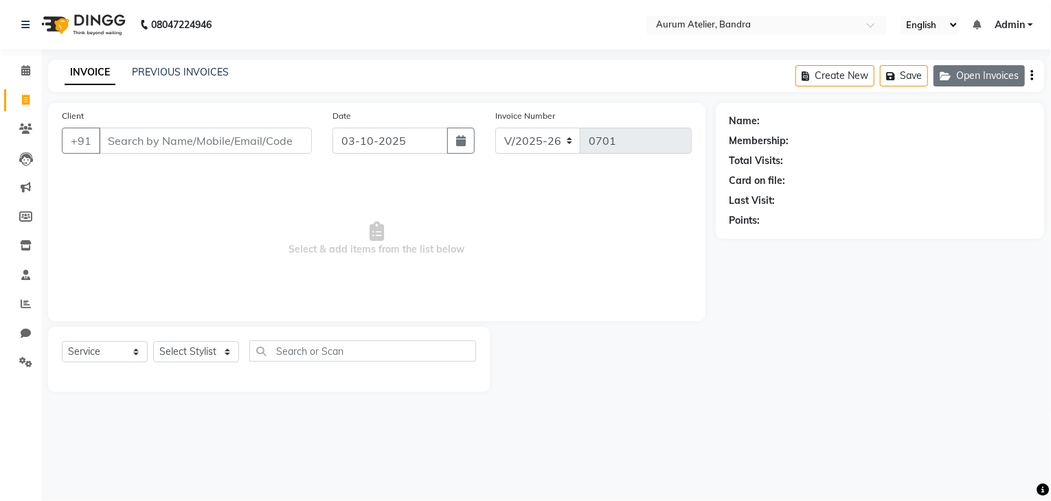
click at [964, 79] on button "Open Invoices" at bounding box center [978, 75] width 91 height 21
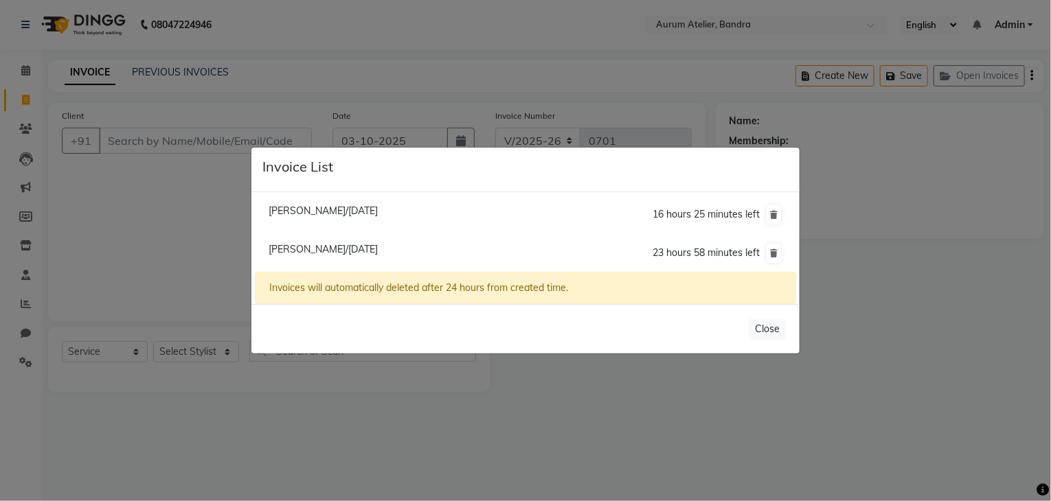
click at [988, 339] on ngb-modal-window "Invoice List [PERSON_NAME]/[DATE] 16 hours 25 minutes left [PERSON_NAME]/[DATE]…" at bounding box center [525, 250] width 1051 height 501
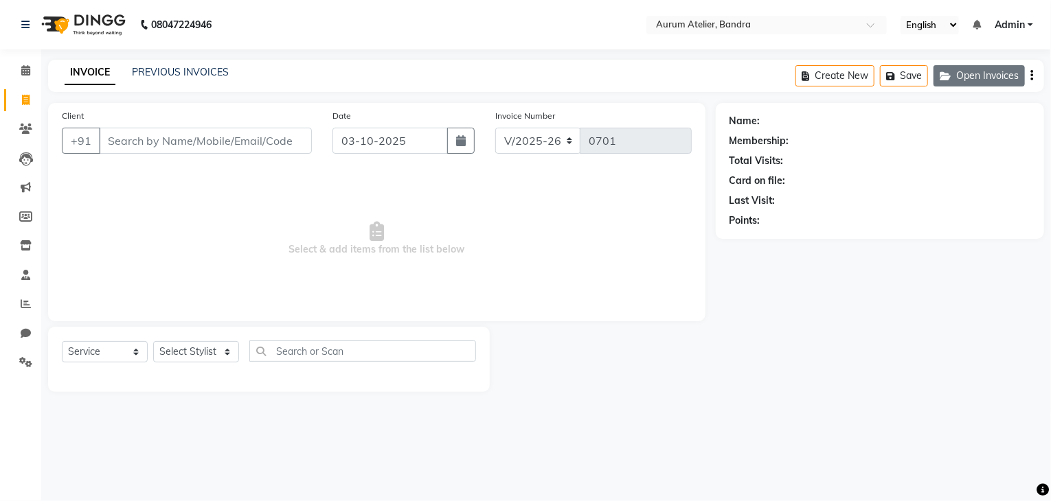
click at [964, 77] on button "Open Invoices" at bounding box center [978, 75] width 91 height 21
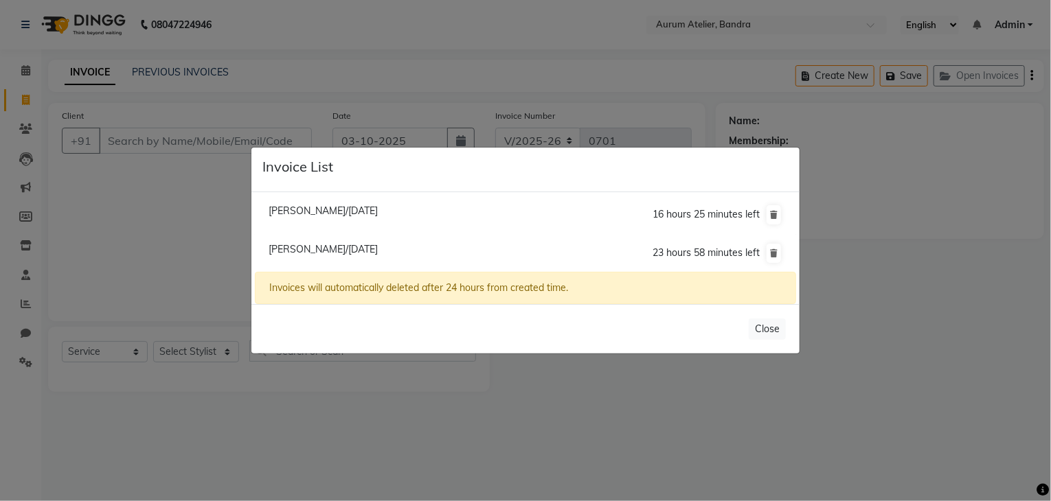
click at [310, 250] on span "[PERSON_NAME]/[DATE]" at bounding box center [323, 249] width 109 height 12
type input "9167718266"
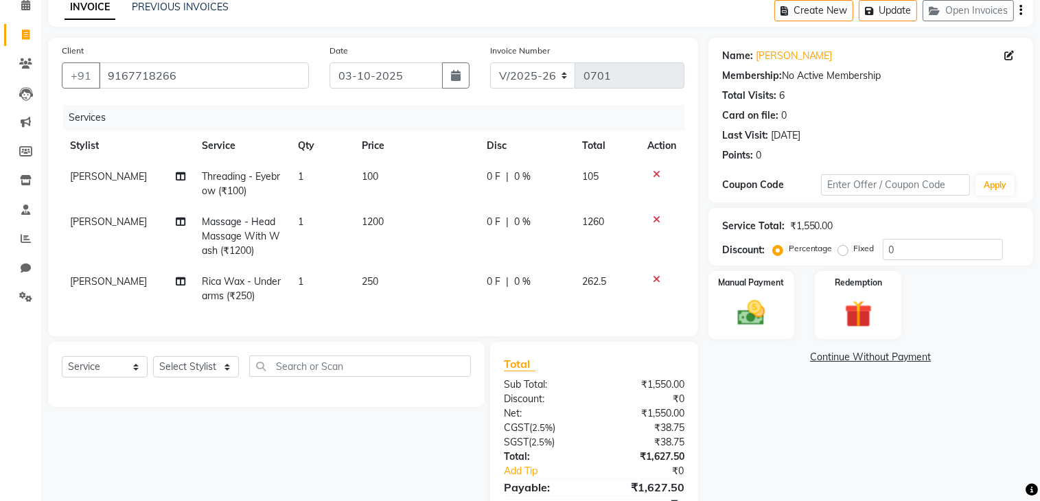
scroll to position [69, 0]
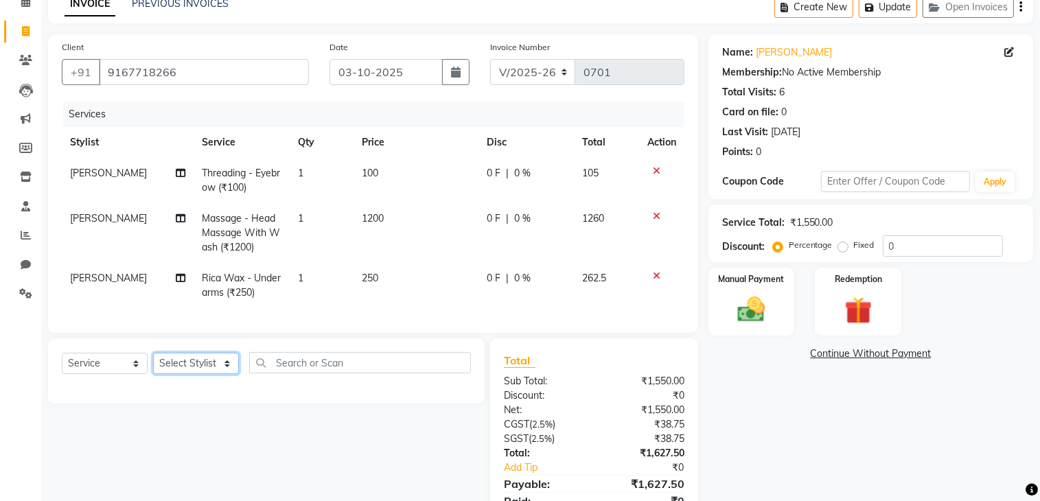
click at [189, 374] on select "Select Stylist ADITYA [PERSON_NAME] chariya [PERSON_NAME] [PERSON_NAME] [PERSON…" at bounding box center [196, 363] width 86 height 21
select select "66081"
click at [153, 365] on select "Select Stylist ADITYA [PERSON_NAME] chariya [PERSON_NAME] [PERSON_NAME] [PERSON…" at bounding box center [196, 363] width 86 height 21
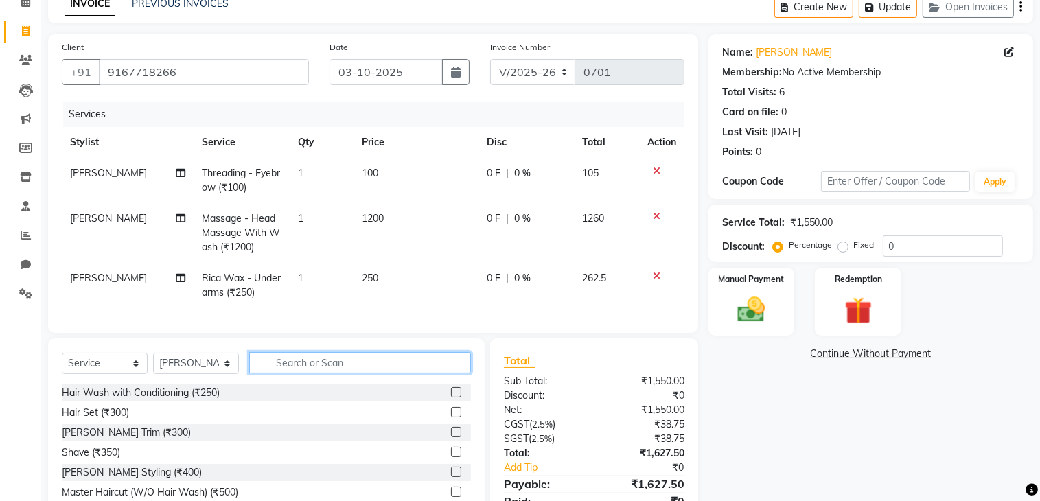
click at [331, 374] on input "text" at bounding box center [360, 362] width 222 height 21
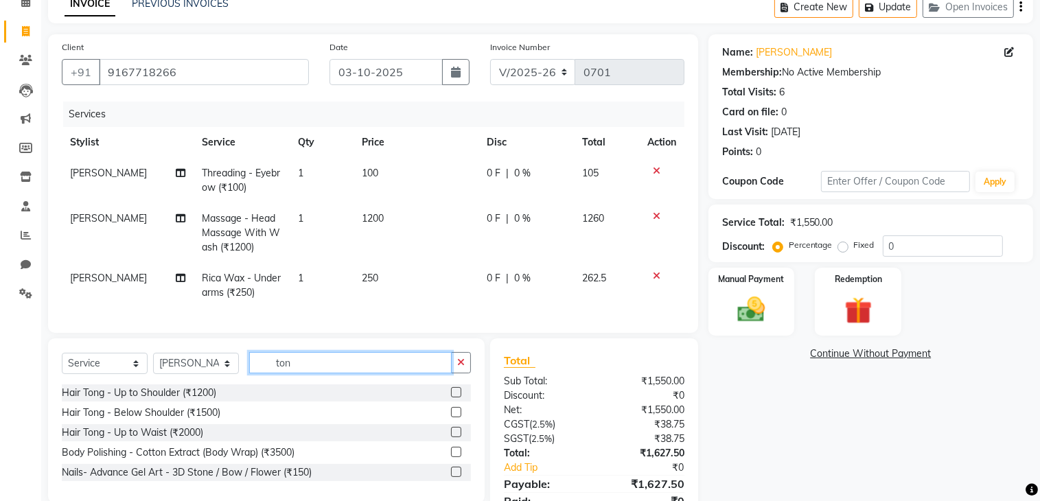
type input "ton"
click at [453, 398] on label at bounding box center [456, 392] width 10 height 10
click at [453, 398] on input "checkbox" at bounding box center [455, 393] width 9 height 9
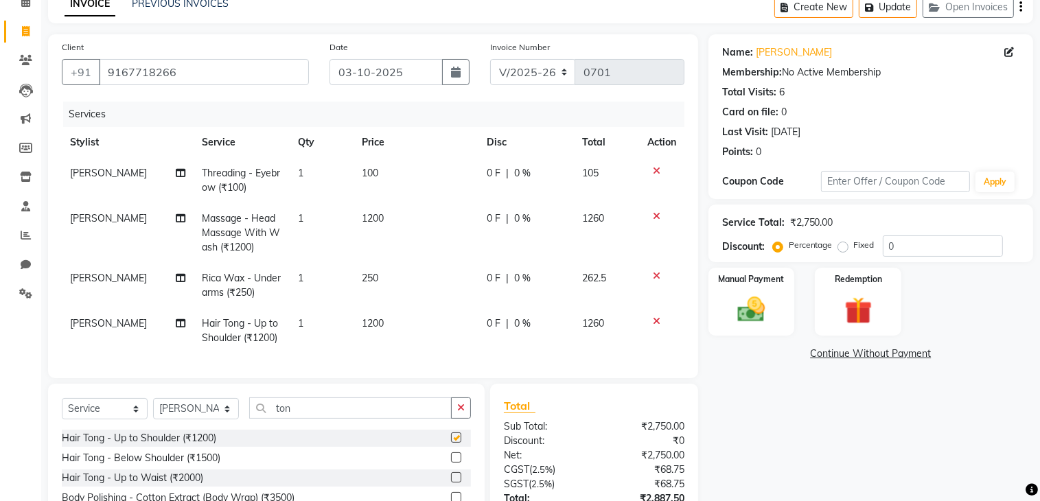
checkbox input "false"
click at [396, 332] on td "1200" at bounding box center [416, 330] width 125 height 45
select select "66081"
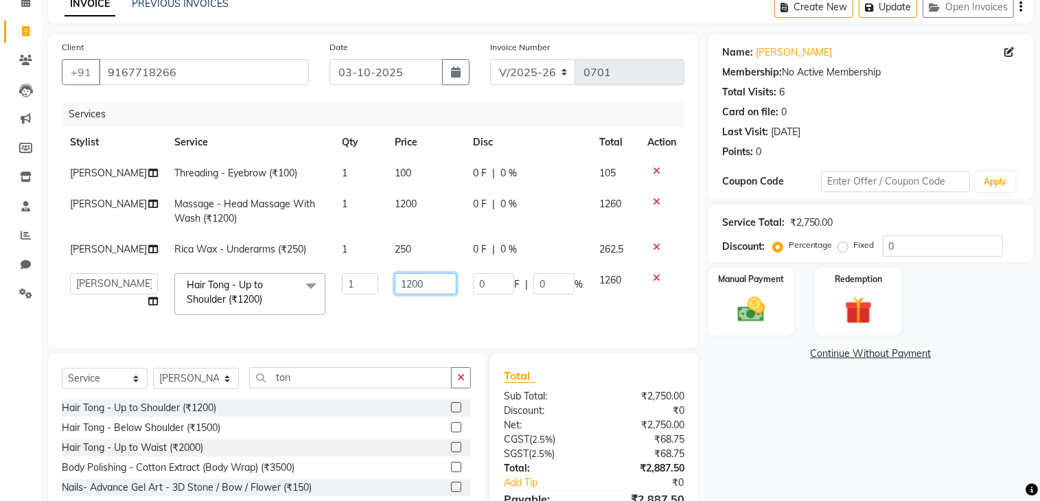
click at [428, 295] on input "1200" at bounding box center [426, 283] width 62 height 21
type input "1"
type input "1000"
click at [920, 446] on div "Name: [PERSON_NAME] Membership: No Active Membership Total Visits: 6 Card on fi…" at bounding box center [876, 294] width 335 height 521
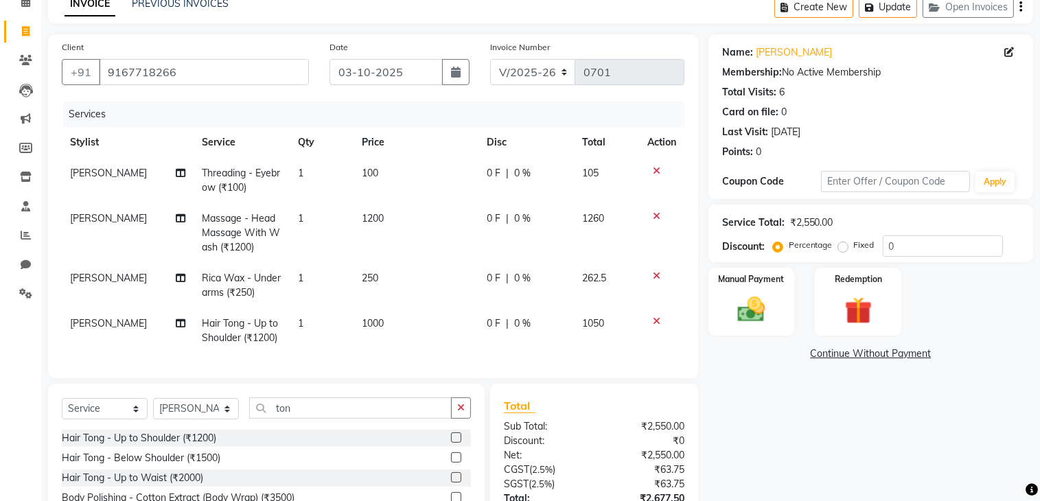
scroll to position [0, 0]
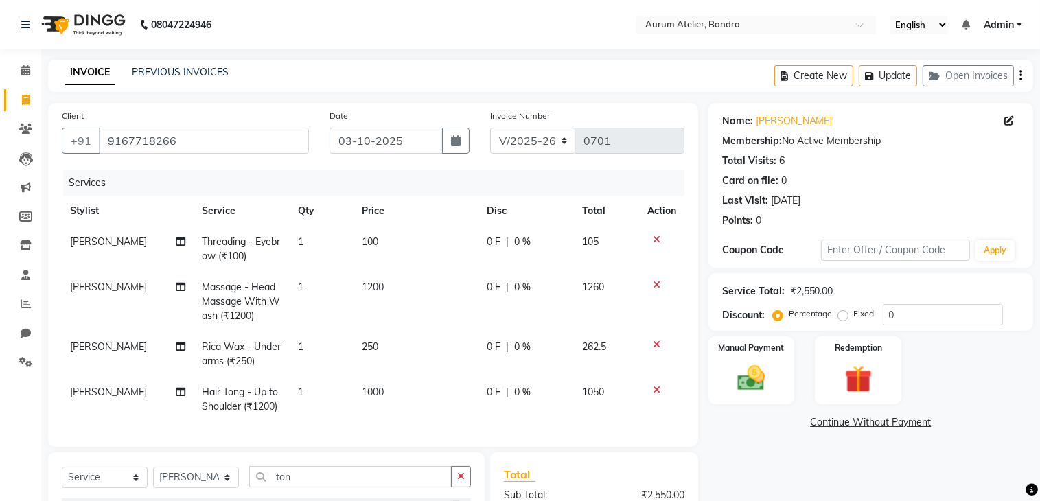
click at [1022, 76] on icon "button" at bounding box center [1021, 76] width 3 height 1
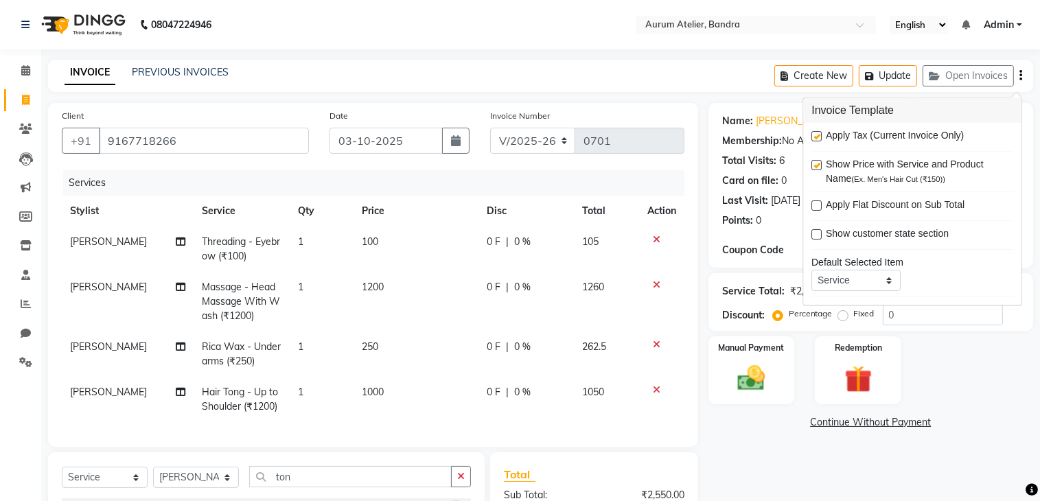
click at [817, 135] on label at bounding box center [817, 136] width 10 height 10
click at [817, 135] on input "checkbox" at bounding box center [816, 137] width 9 height 9
checkbox input "false"
click at [557, 137] on select "C/2025-26 V/2025 V/2025-26" at bounding box center [533, 141] width 86 height 26
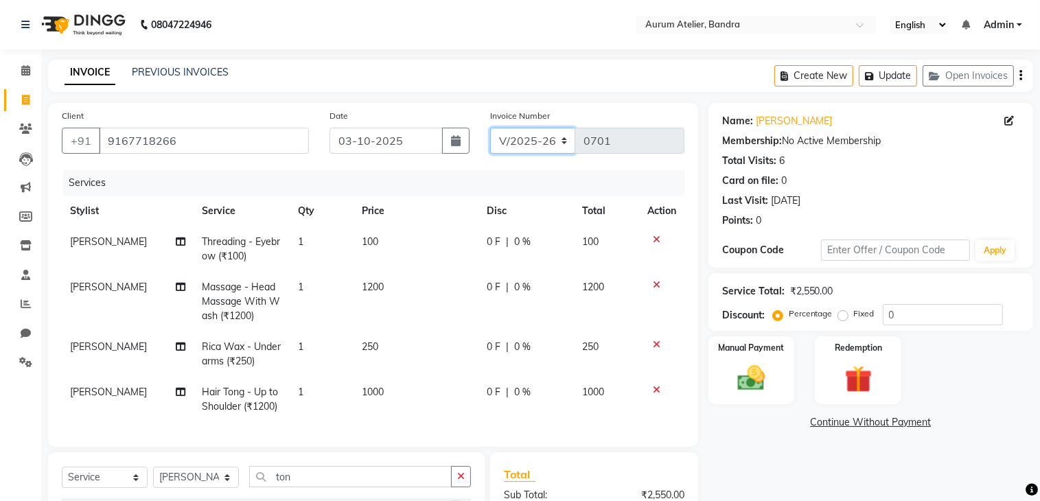
select select "7590"
click at [490, 128] on select "C/2025-26 V/2025 V/2025-26" at bounding box center [533, 141] width 86 height 26
type input "1546"
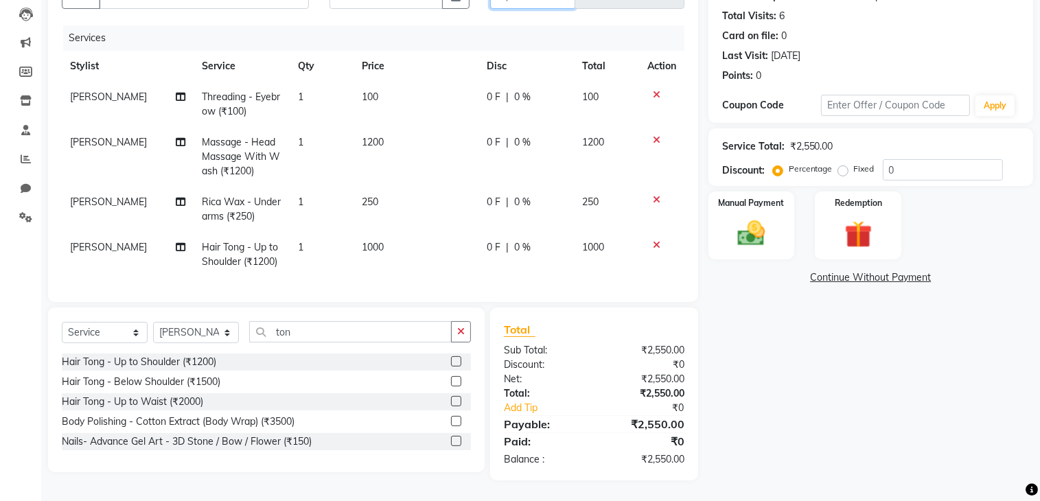
scroll to position [87, 0]
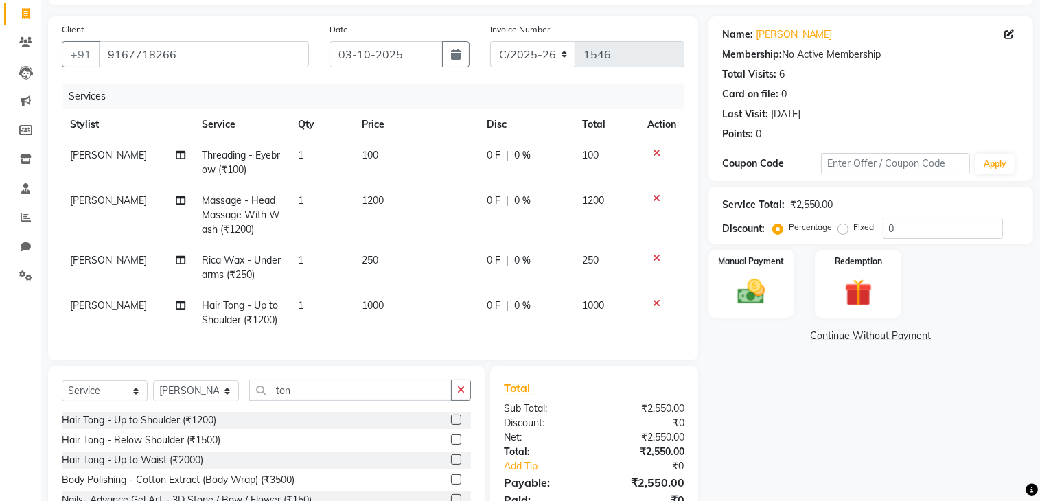
click at [398, 301] on td "1000" at bounding box center [416, 313] width 125 height 45
select select "66081"
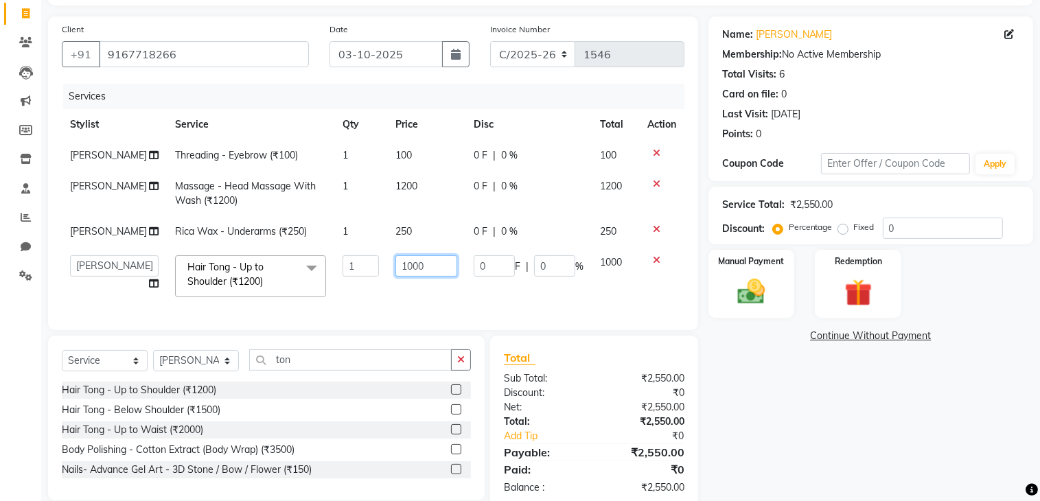
click at [457, 296] on td "1000" at bounding box center [426, 276] width 78 height 58
type input "1"
type input "800"
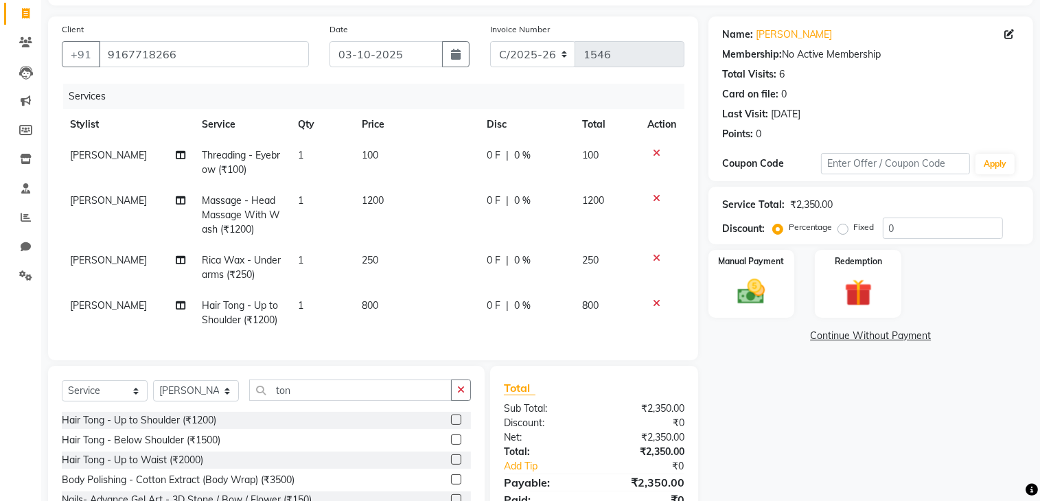
click at [938, 452] on div "Name: [PERSON_NAME] Membership: No Active Membership Total Visits: 6 Card on fi…" at bounding box center [876, 277] width 335 height 523
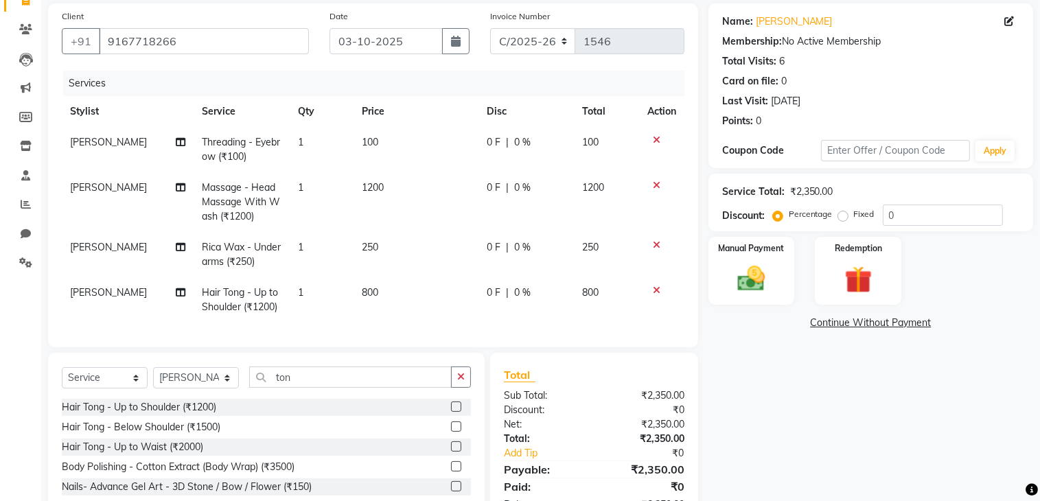
scroll to position [18, 0]
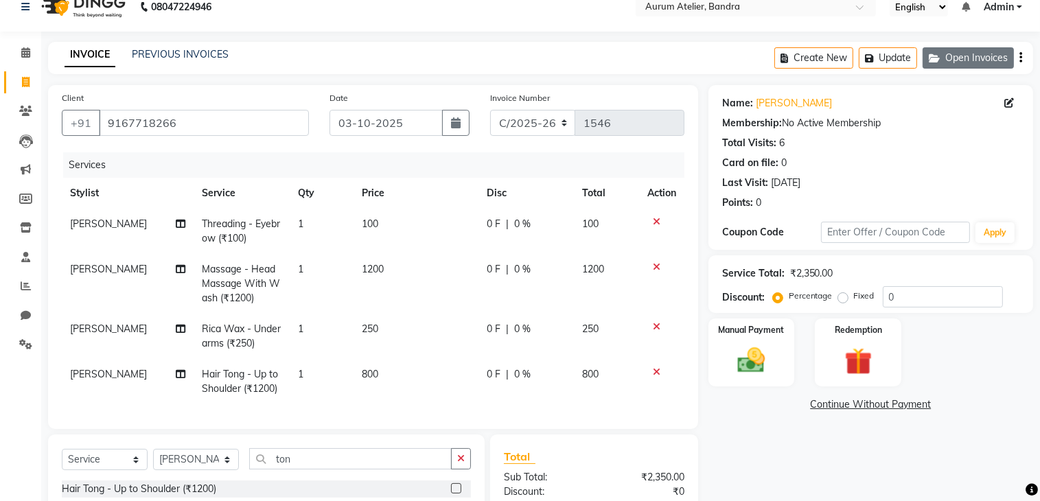
click at [972, 60] on button "Open Invoices" at bounding box center [968, 57] width 91 height 21
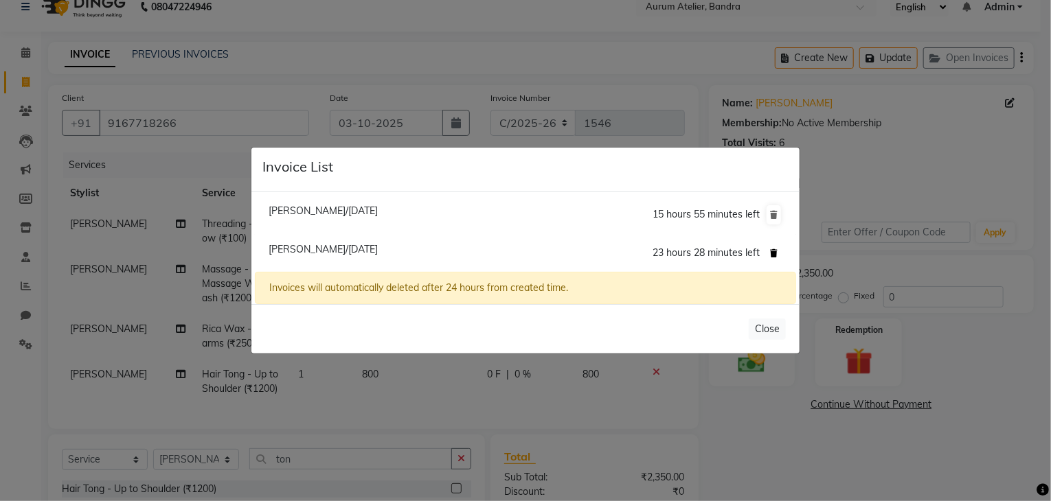
click at [771, 251] on icon at bounding box center [774, 253] width 8 height 8
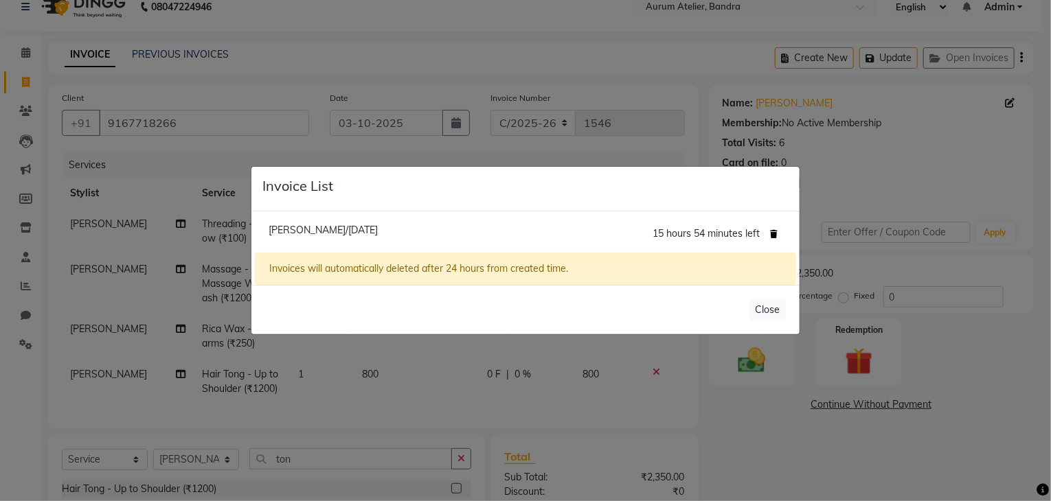
click at [772, 234] on icon at bounding box center [774, 234] width 8 height 8
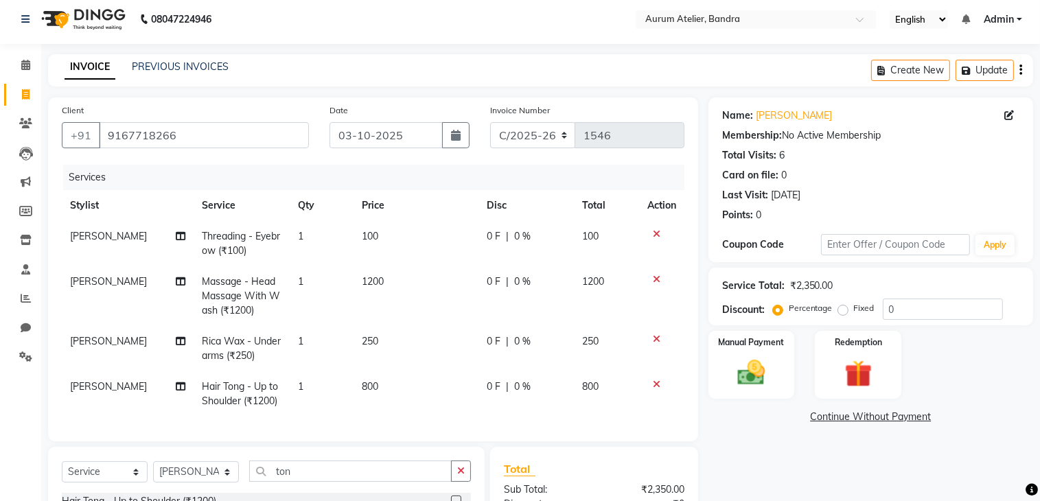
scroll to position [0, 0]
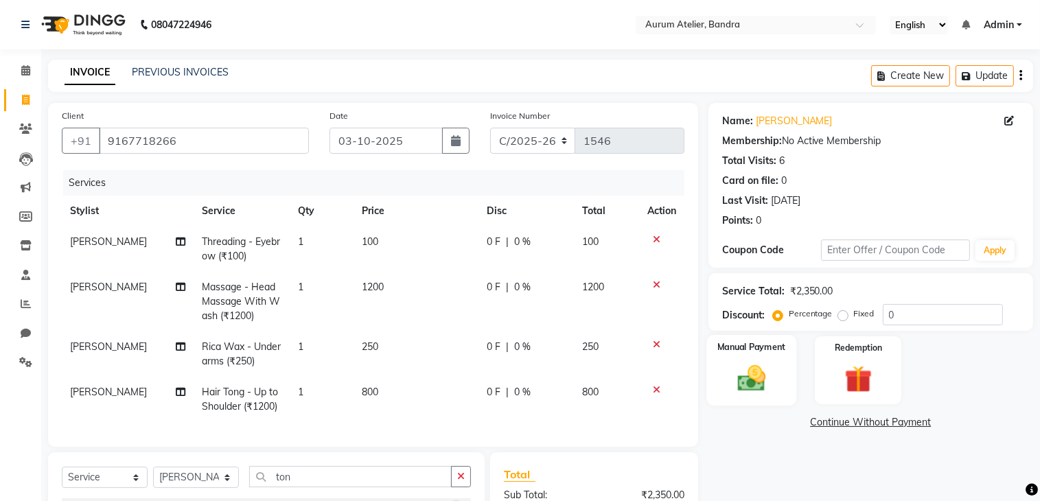
click at [755, 380] on img at bounding box center [752, 379] width 46 height 32
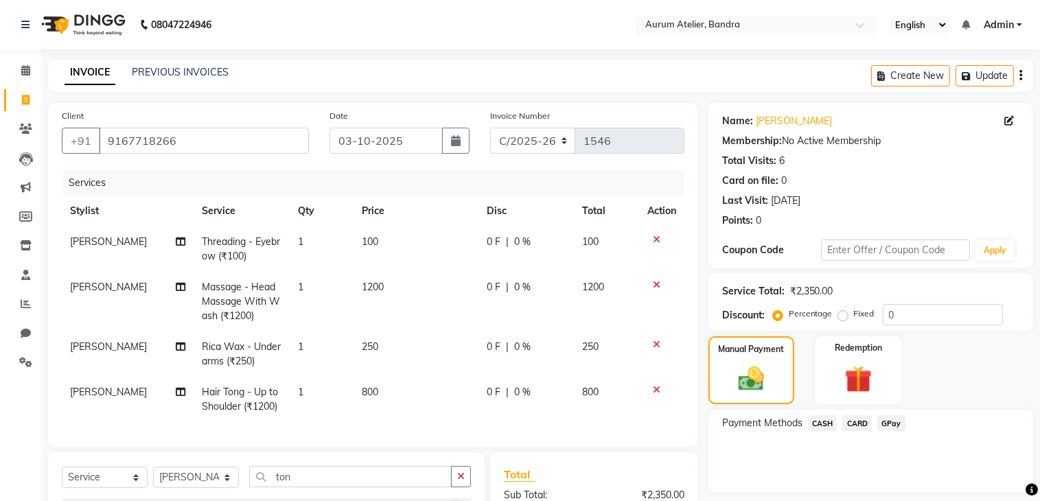
click at [824, 424] on span "CASH" at bounding box center [823, 423] width 30 height 16
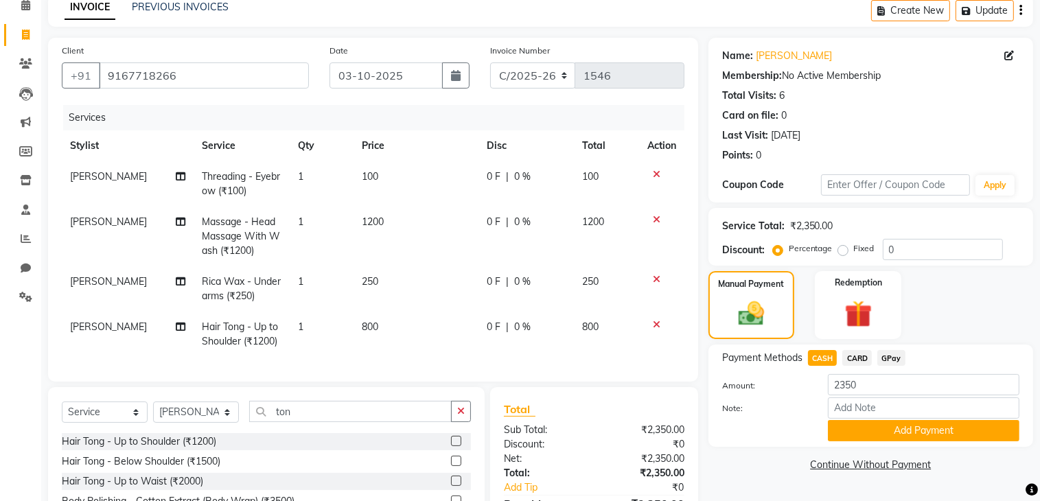
scroll to position [155, 0]
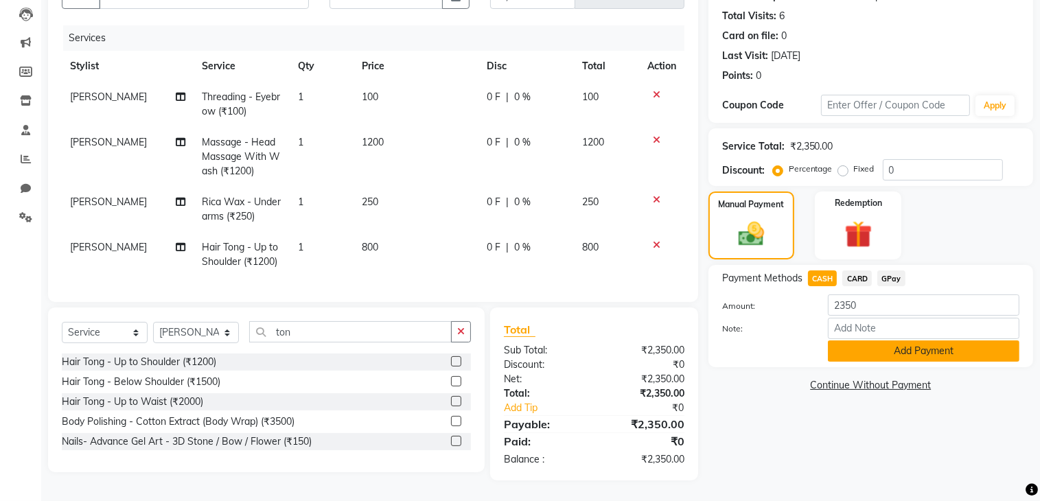
click at [887, 343] on button "Add Payment" at bounding box center [924, 351] width 192 height 21
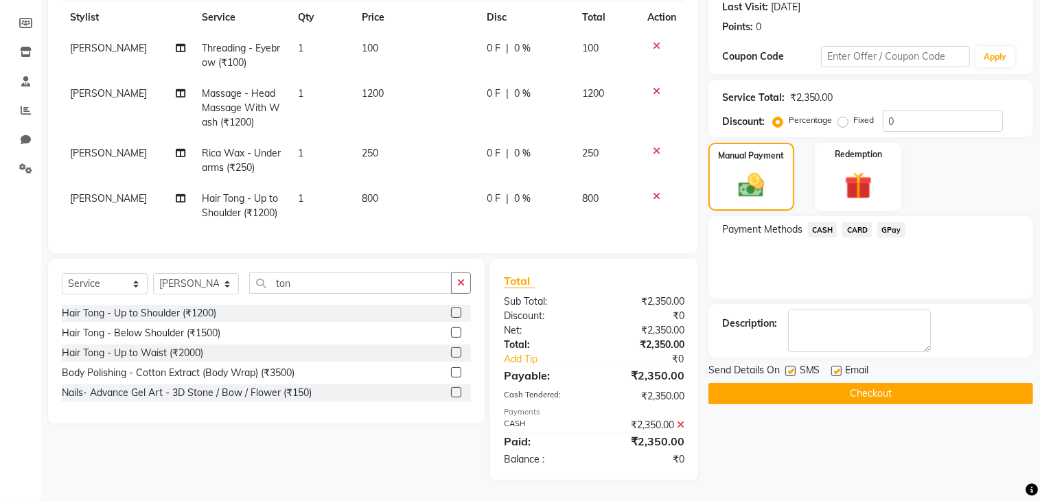
scroll to position [203, 0]
click at [790, 366] on label at bounding box center [791, 371] width 10 height 10
click at [790, 367] on input "checkbox" at bounding box center [790, 371] width 9 height 9
checkbox input "false"
click at [838, 366] on label at bounding box center [837, 371] width 10 height 10
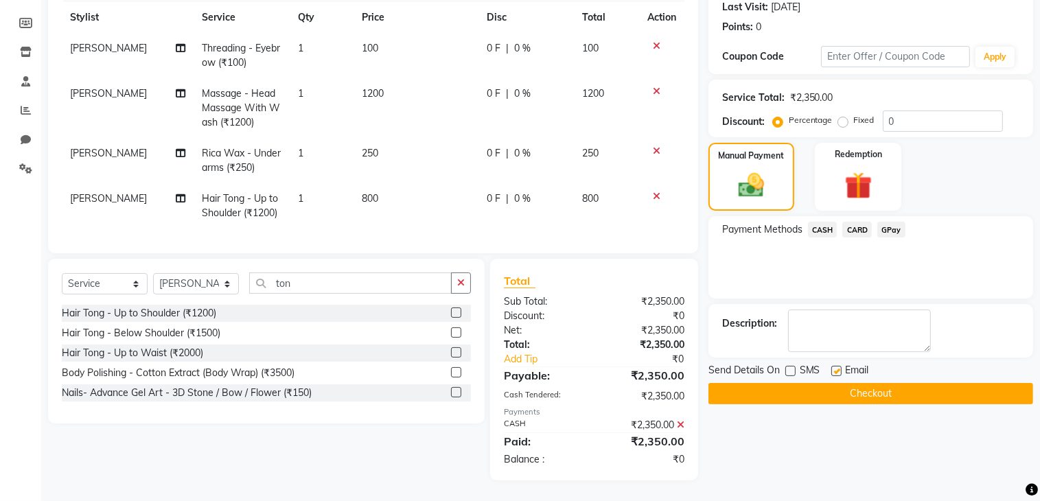
click at [838, 367] on input "checkbox" at bounding box center [836, 371] width 9 height 9
checkbox input "false"
click at [835, 385] on button "Checkout" at bounding box center [871, 393] width 325 height 21
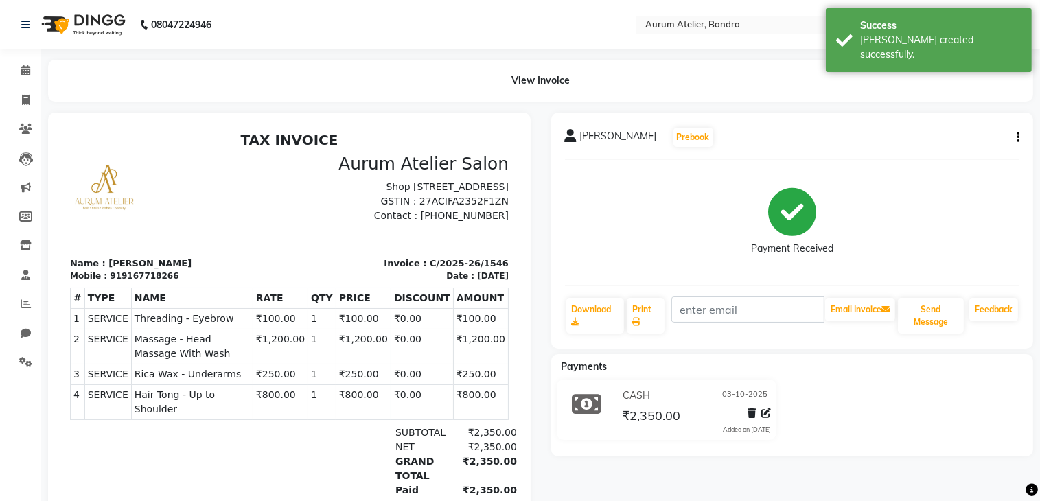
scroll to position [85, 0]
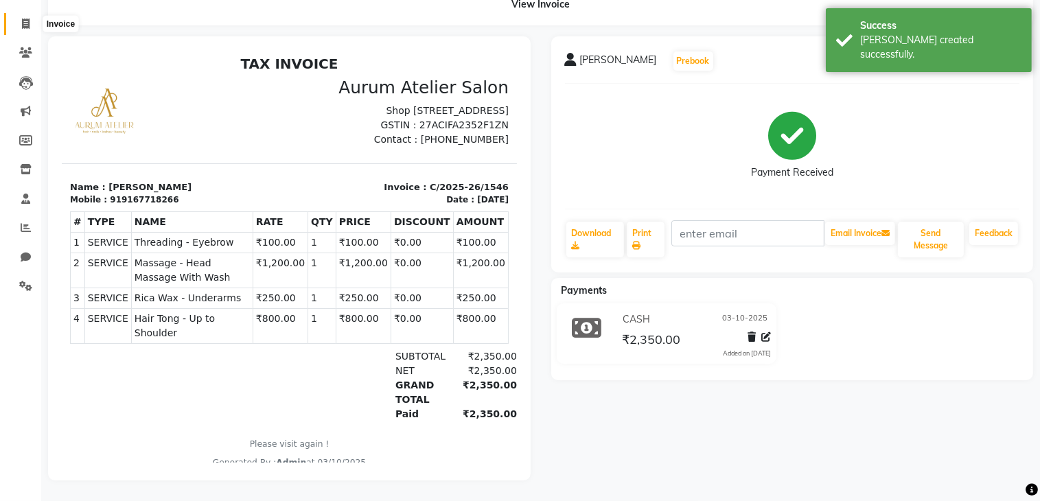
click at [25, 19] on icon at bounding box center [26, 24] width 8 height 10
select select "7410"
select select "service"
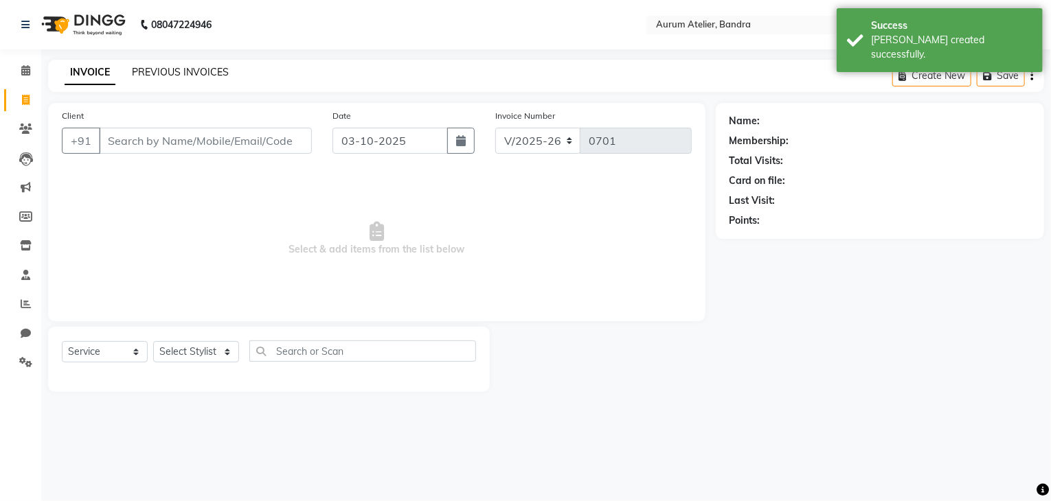
click at [182, 73] on link "PREVIOUS INVOICES" at bounding box center [180, 72] width 97 height 12
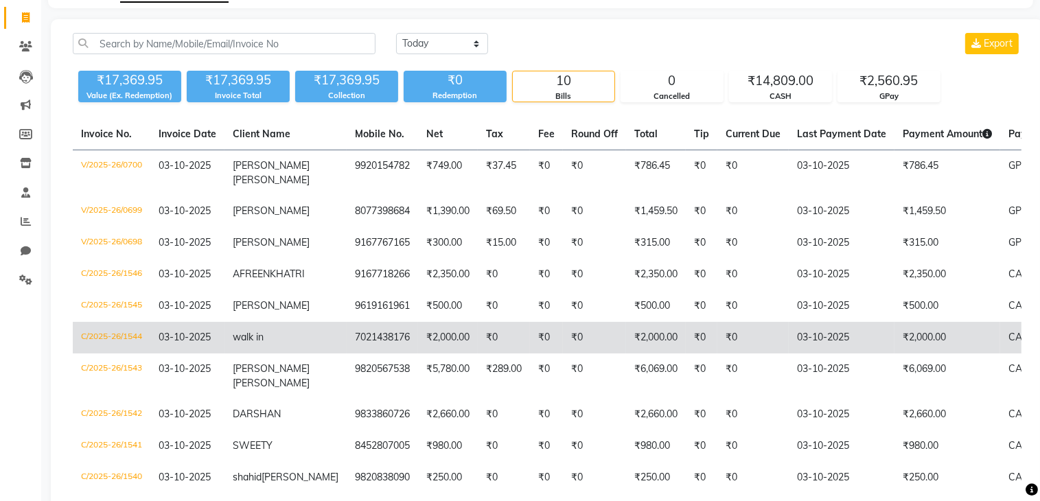
scroll to position [50, 0]
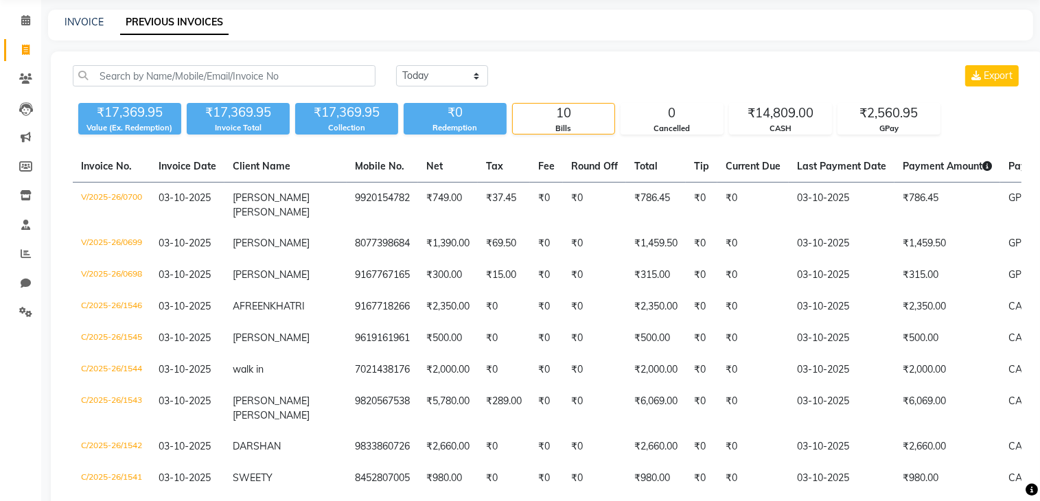
drag, startPoint x: 609, startPoint y: 310, endPoint x: 918, endPoint y: 49, distance: 404.0
click at [918, 49] on main "INVOICE PREVIOUS INVOICES [DATE] [DATE] Custom Range Export ₹17,369.95 Value (E…" at bounding box center [540, 305] width 999 height 591
click at [19, 47] on span at bounding box center [26, 51] width 24 height 16
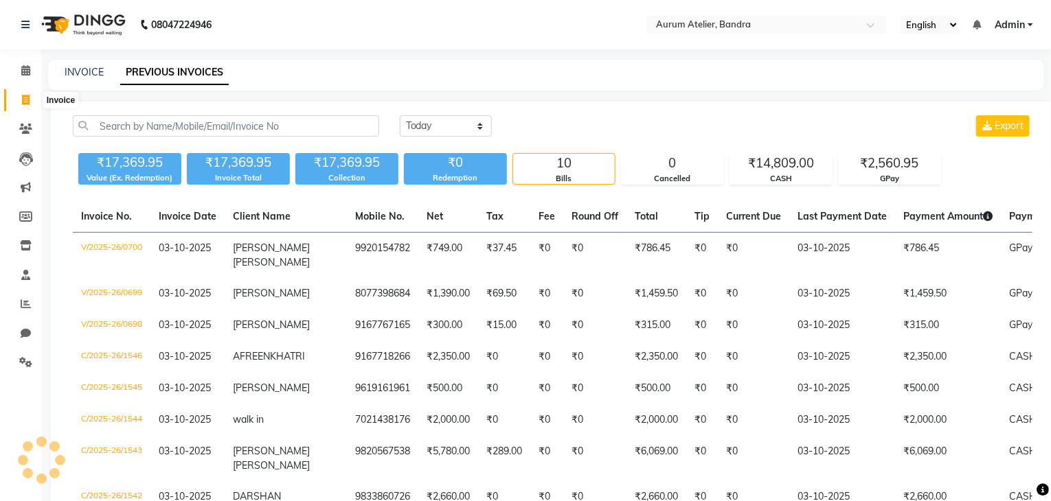
select select "7410"
select select "service"
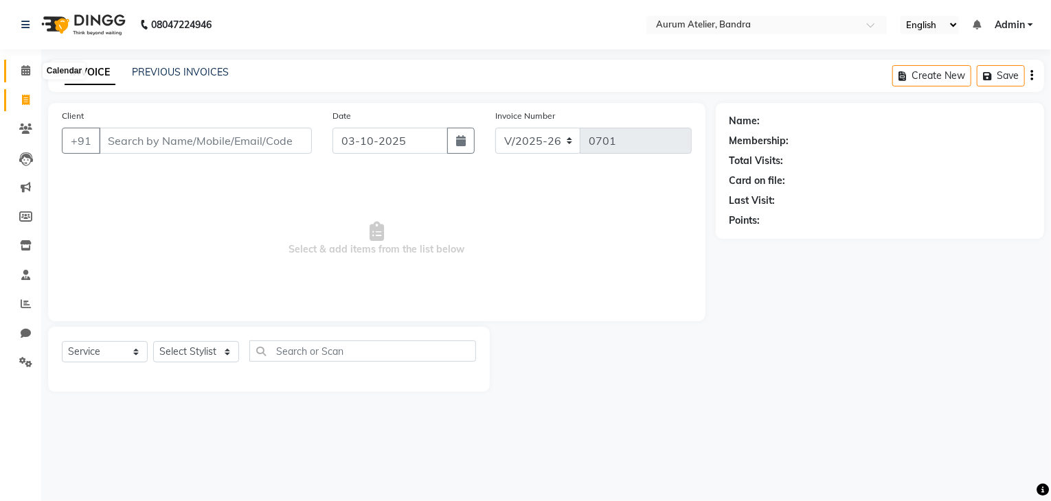
click at [24, 72] on icon at bounding box center [25, 70] width 9 height 10
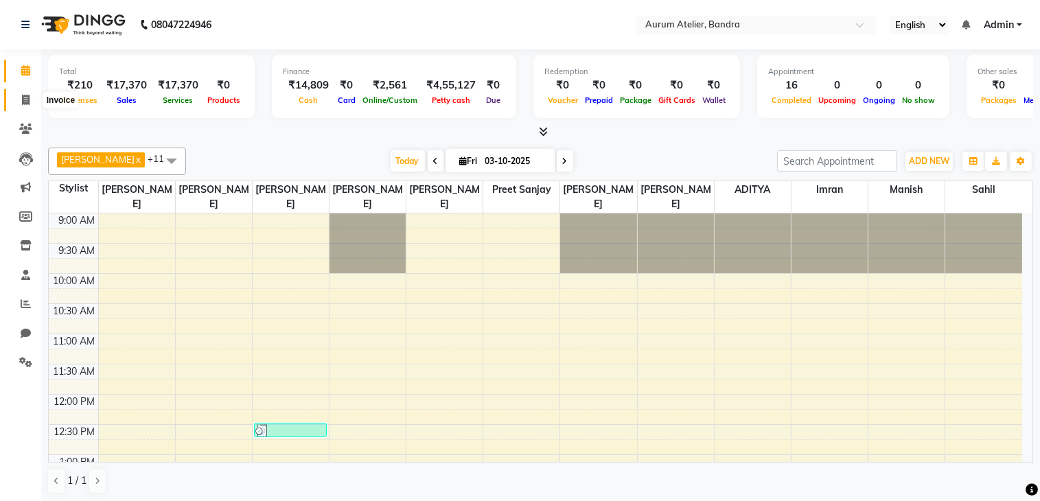
click at [28, 98] on icon at bounding box center [26, 100] width 8 height 10
select select "7410"
select select "service"
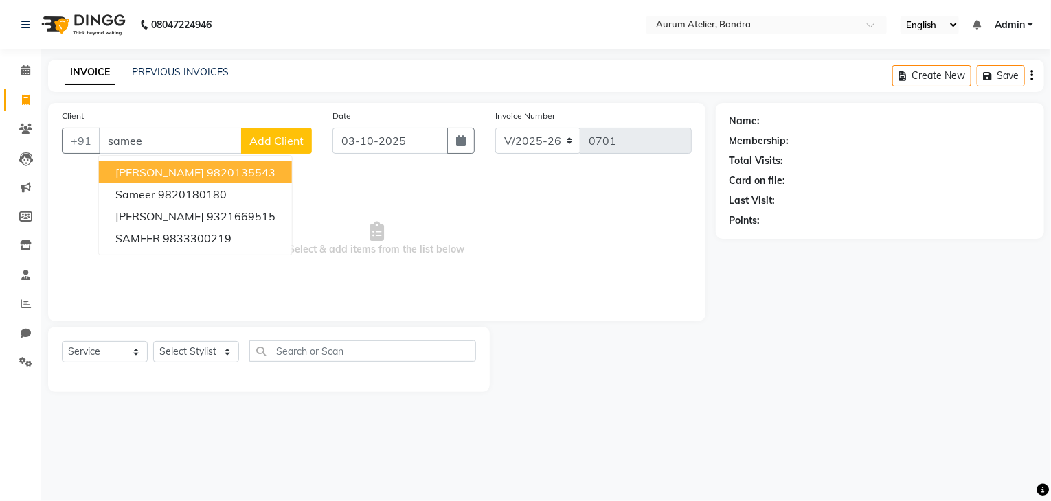
click at [152, 166] on span "[PERSON_NAME]" at bounding box center [159, 173] width 89 height 14
type input "9820135543"
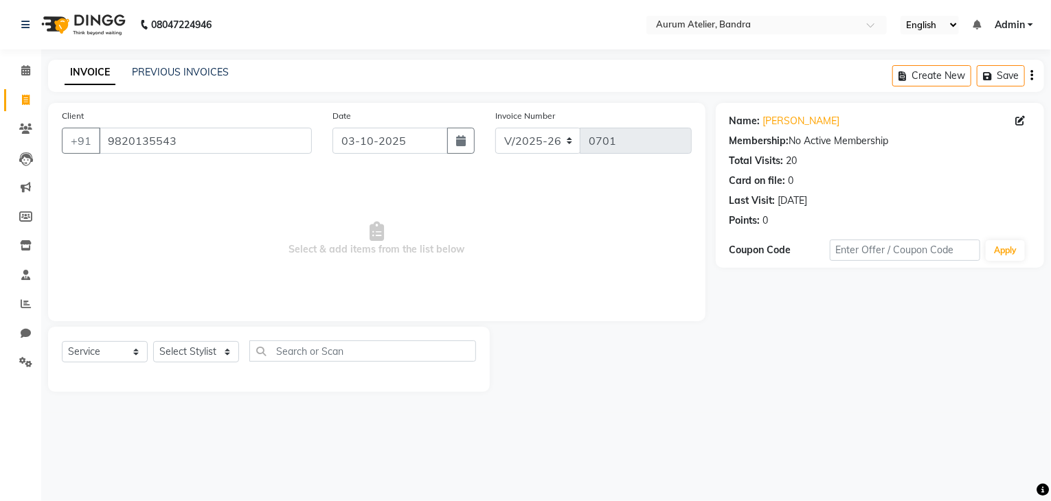
click at [182, 367] on div "Select Service Product Membership Package Voucher Prepaid Gift Card Select Styl…" at bounding box center [269, 357] width 414 height 32
click at [183, 362] on select "Select Stylist ADITYA [PERSON_NAME] chariya [PERSON_NAME] [PERSON_NAME] [PERSON…" at bounding box center [196, 351] width 86 height 21
select select "66082"
click at [153, 342] on select "Select Stylist ADITYA [PERSON_NAME] chariya [PERSON_NAME] [PERSON_NAME] [PERSON…" at bounding box center [196, 351] width 86 height 21
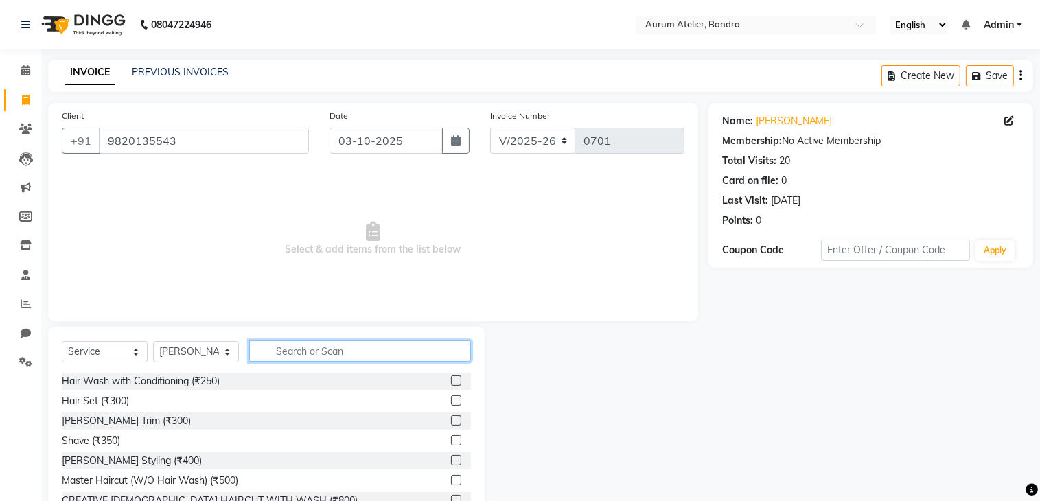
click at [303, 353] on input "text" at bounding box center [360, 351] width 222 height 21
type input "k"
click at [451, 398] on label at bounding box center [456, 401] width 10 height 10
click at [451, 398] on input "checkbox" at bounding box center [455, 401] width 9 height 9
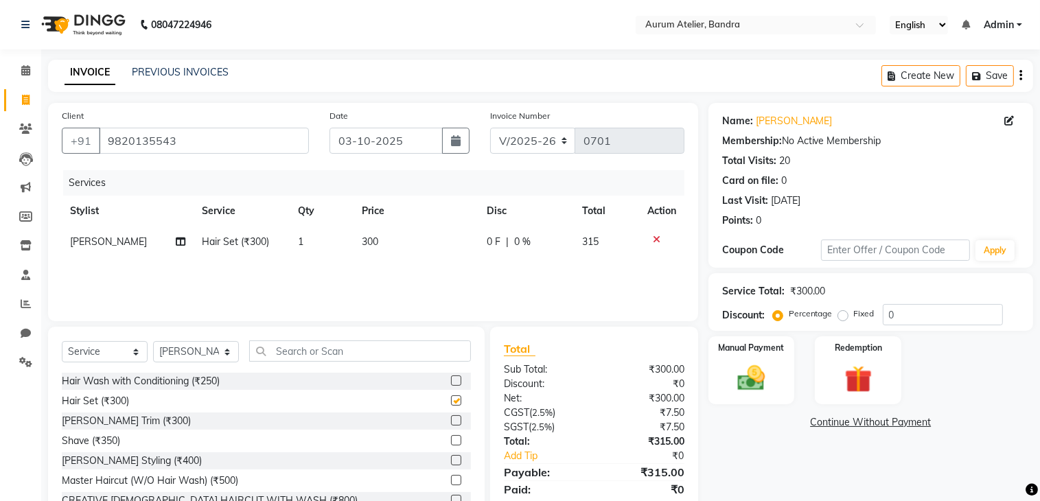
checkbox input "false"
click at [398, 251] on td "300" at bounding box center [416, 242] width 125 height 31
select select "66082"
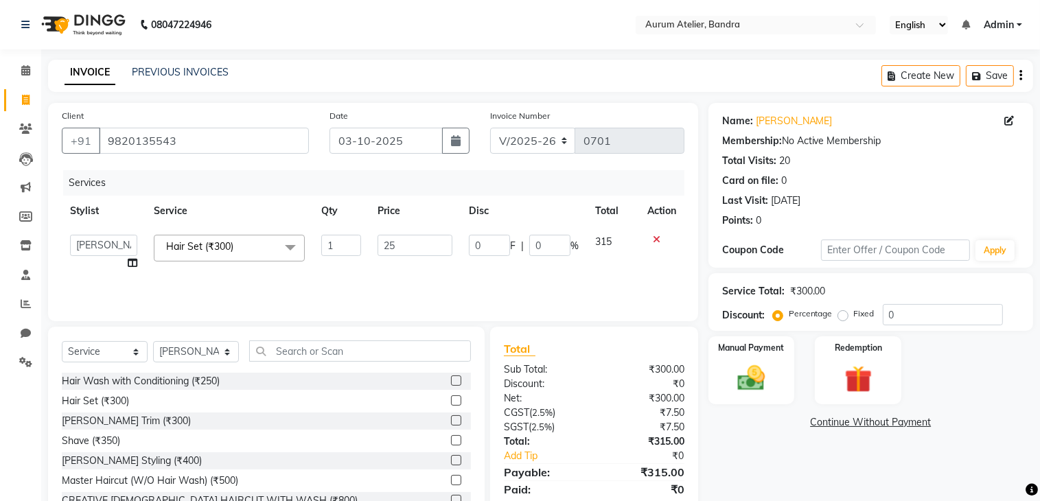
type input "250"
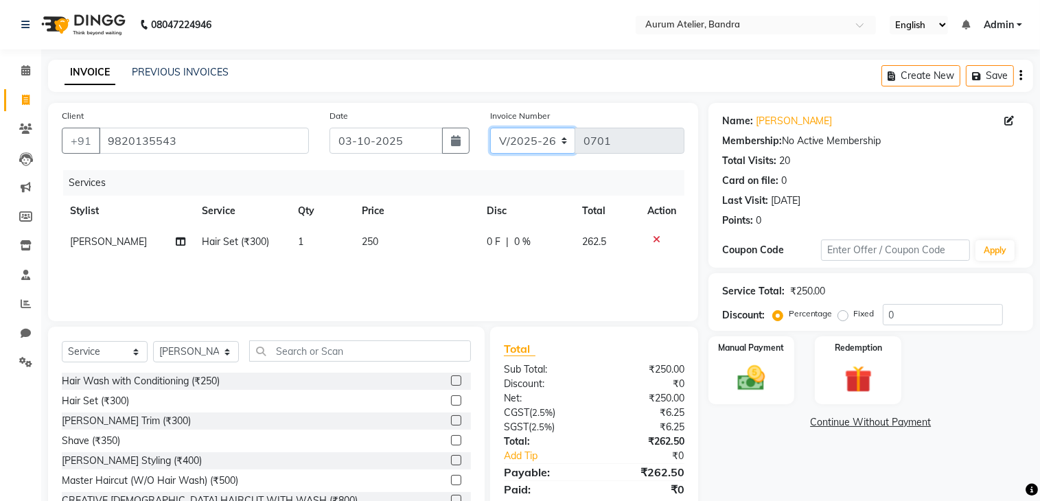
click at [563, 146] on select "C/2025-26 V/2025 V/2025-26" at bounding box center [533, 141] width 86 height 26
select select "7590"
click at [490, 128] on select "C/2025-26 V/2025 V/2025-26" at bounding box center [533, 141] width 86 height 26
type input "1547"
click at [1020, 76] on icon "button" at bounding box center [1021, 76] width 3 height 1
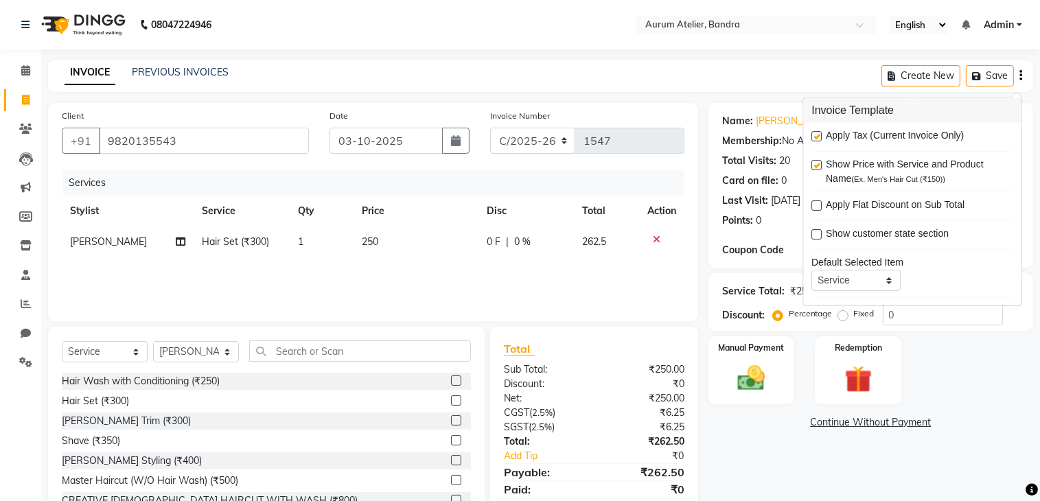
click at [816, 134] on label at bounding box center [817, 136] width 10 height 10
click at [816, 134] on input "checkbox" at bounding box center [816, 137] width 9 height 9
checkbox input "false"
click at [738, 396] on div "Manual Payment" at bounding box center [752, 370] width 90 height 71
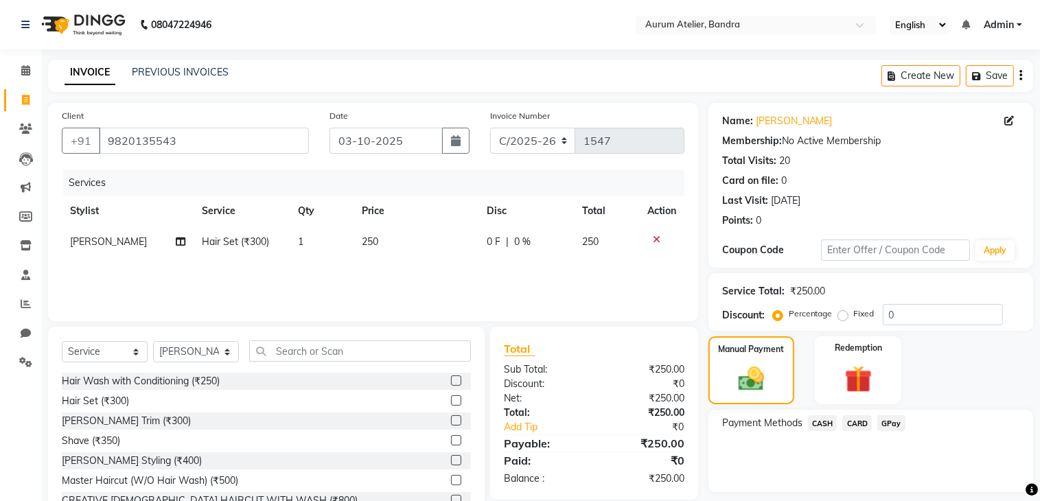
click at [819, 424] on span "CASH" at bounding box center [823, 423] width 30 height 16
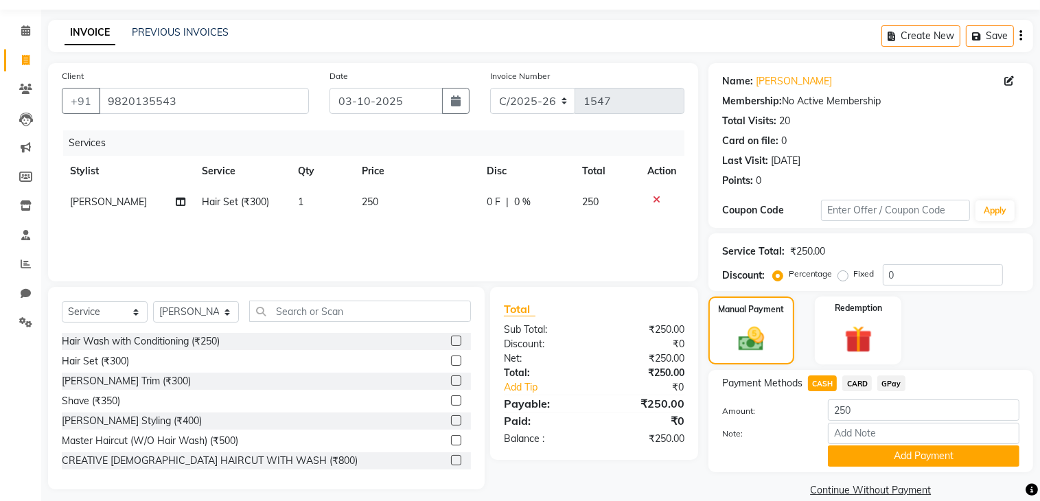
scroll to position [60, 0]
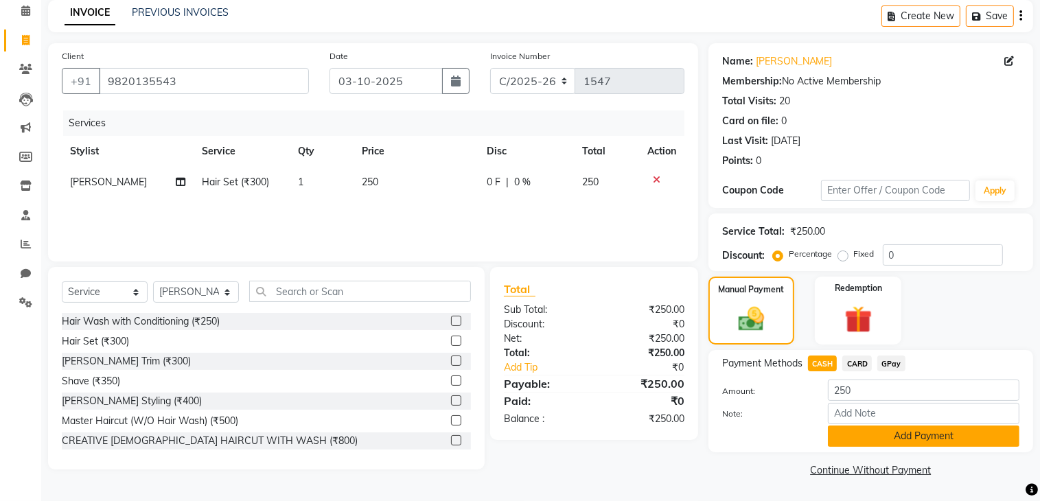
click at [850, 446] on button "Add Payment" at bounding box center [924, 436] width 192 height 21
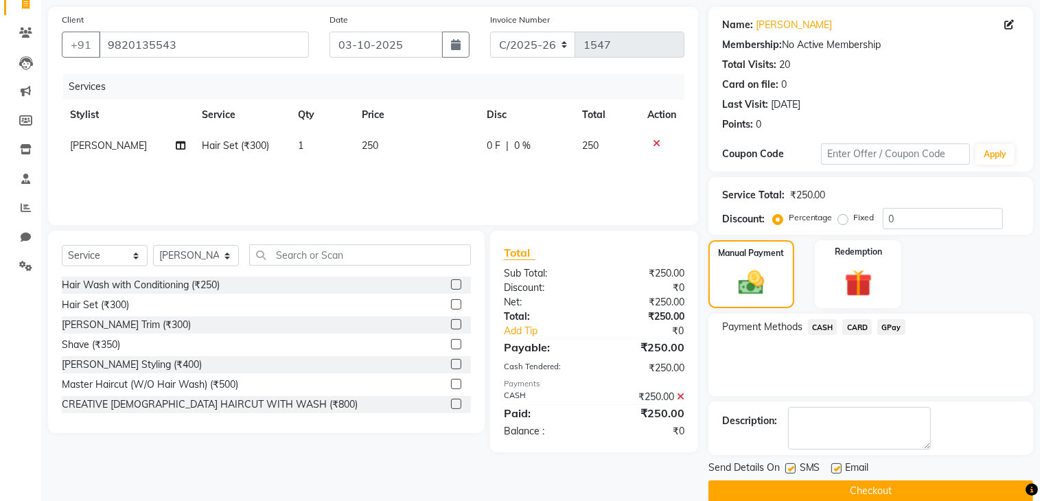
scroll to position [116, 0]
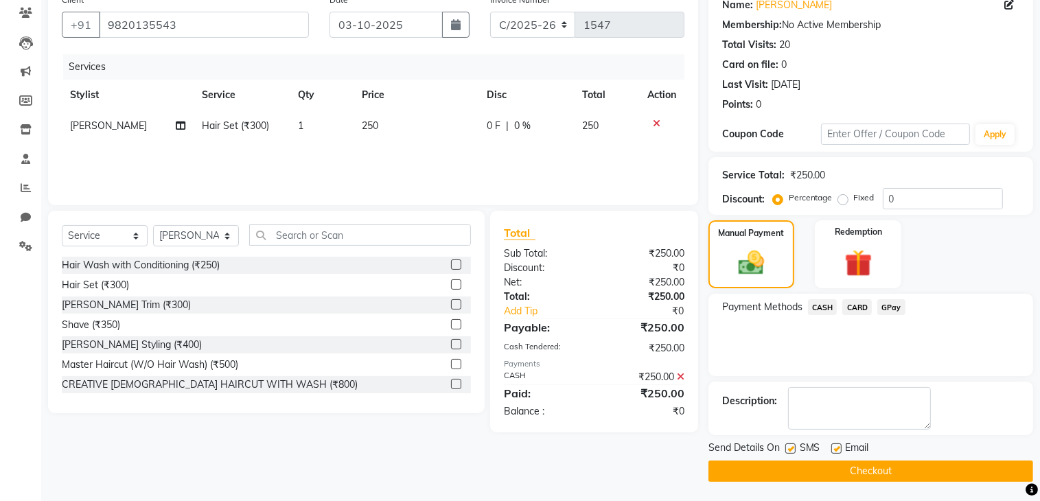
click at [856, 468] on button "Checkout" at bounding box center [871, 471] width 325 height 21
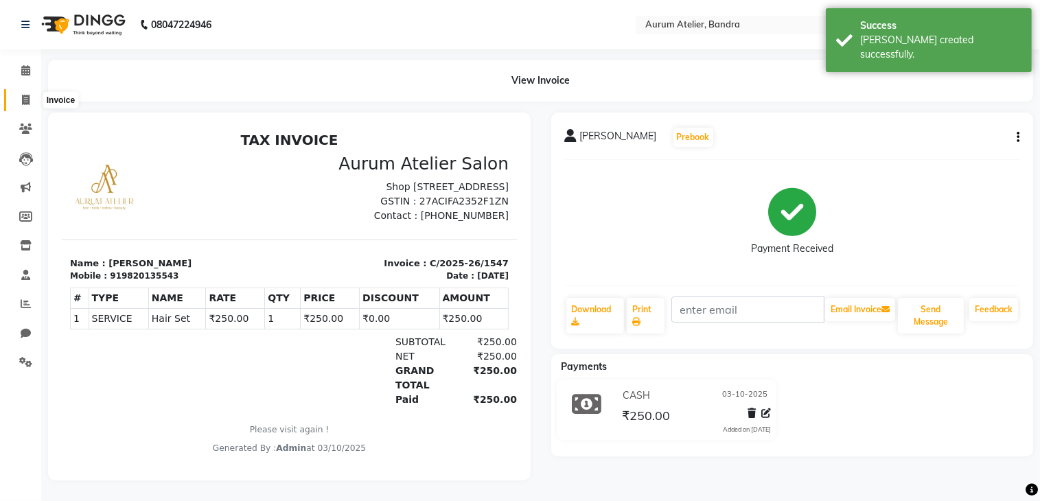
click at [27, 98] on icon at bounding box center [26, 100] width 8 height 10
select select "service"
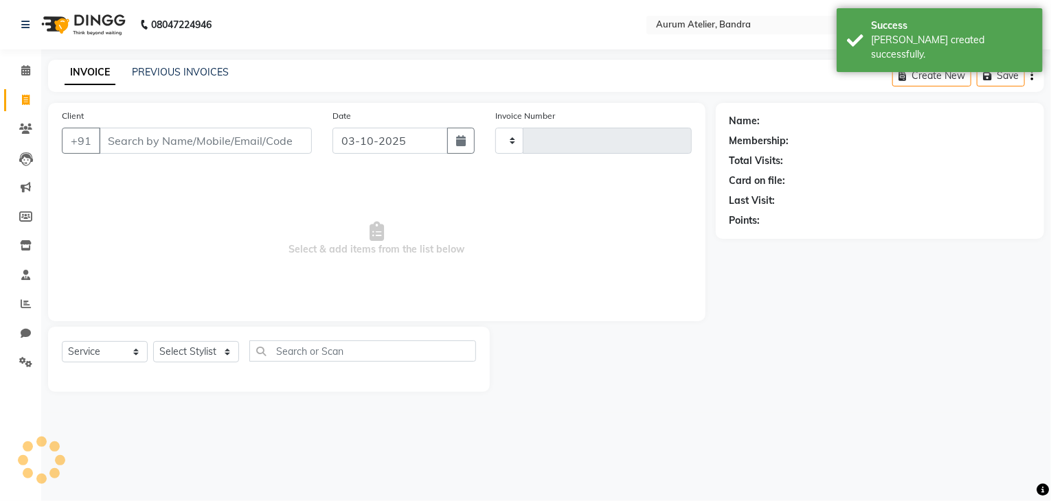
type input "0701"
select select "7410"
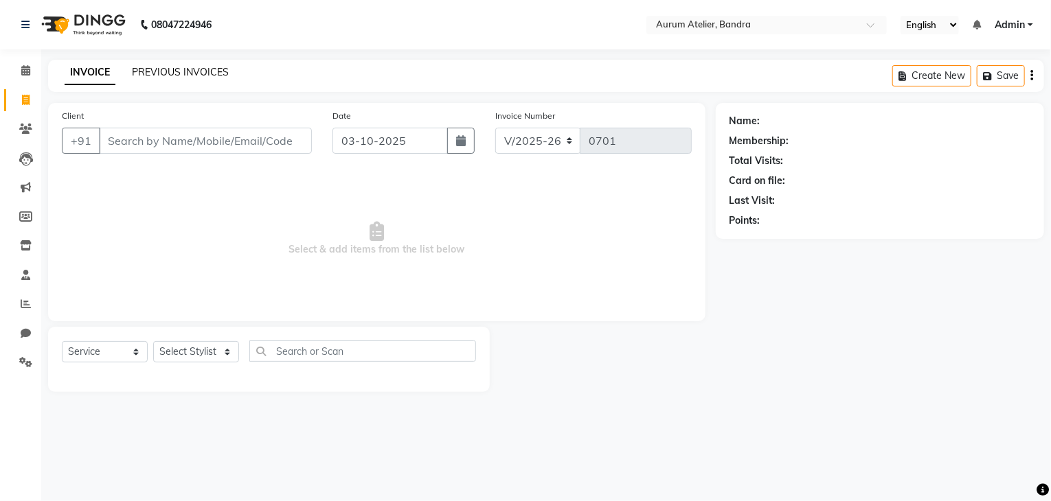
click at [214, 71] on link "PREVIOUS INVOICES" at bounding box center [180, 72] width 97 height 12
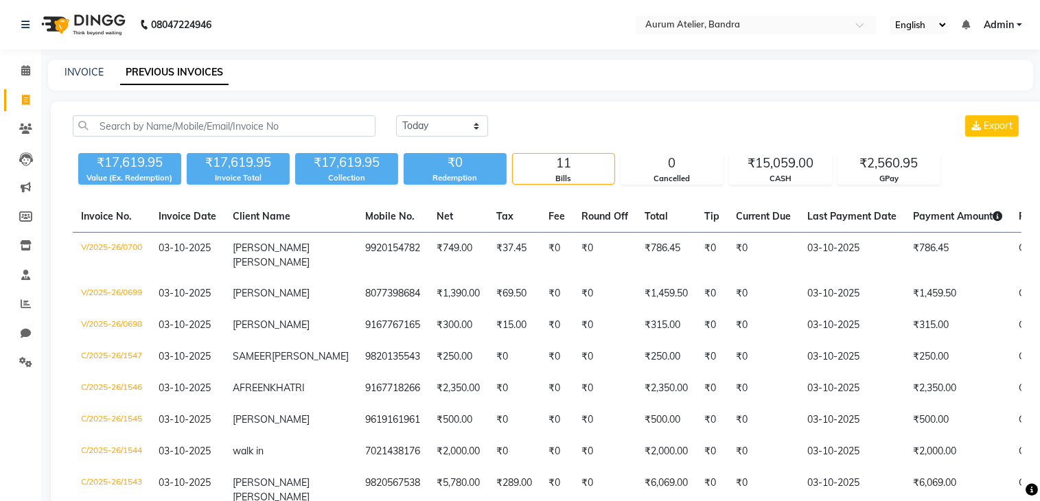
click at [1015, 23] on link "Admin" at bounding box center [1003, 25] width 38 height 14
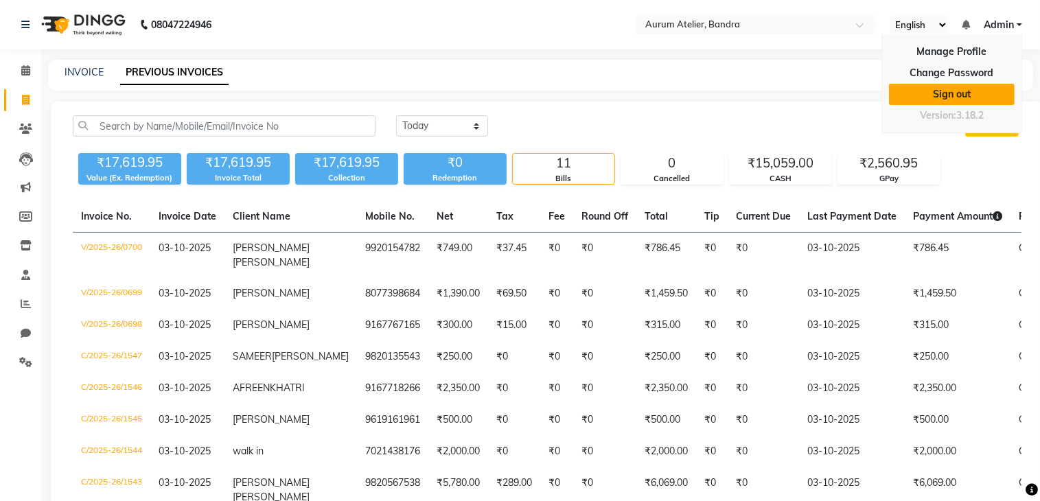
click at [967, 90] on link "Sign out" at bounding box center [952, 94] width 126 height 21
